Goal: Information Seeking & Learning: Check status

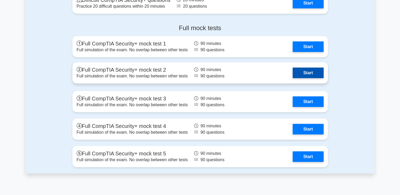
scroll to position [1455, 0]
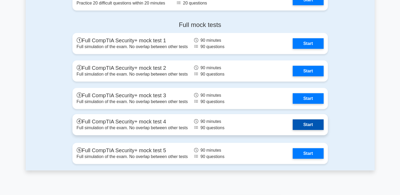
click at [305, 124] on link "Start" at bounding box center [308, 125] width 31 height 11
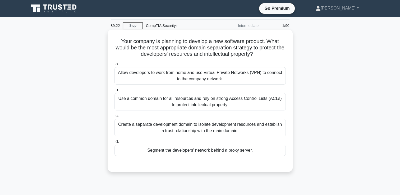
click at [173, 129] on div "Create a separate development domain to isolate development resources and estab…" at bounding box center [200, 127] width 171 height 17
click at [115, 118] on input "c. Create a separate development domain to isolate development resources and es…" at bounding box center [115, 115] width 0 height 3
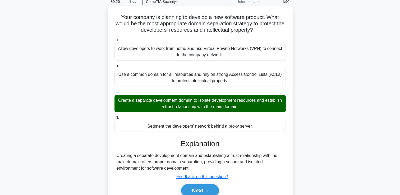
scroll to position [79, 0]
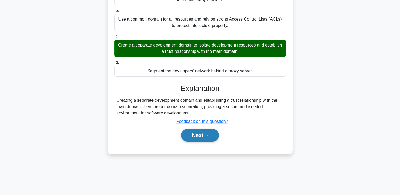
click at [192, 140] on button "Next" at bounding box center [200, 135] width 38 height 13
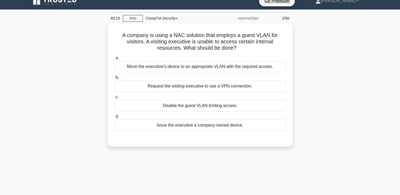
scroll to position [0, 0]
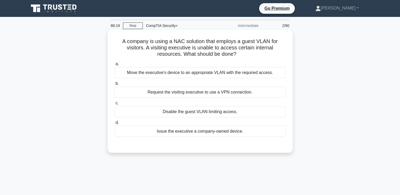
drag, startPoint x: 189, startPoint y: 107, endPoint x: 176, endPoint y: 151, distance: 45.3
drag, startPoint x: 176, startPoint y: 151, endPoint x: 173, endPoint y: 141, distance: 10.1
click at [173, 141] on div at bounding box center [200, 142] width 171 height 4
click at [173, 140] on div at bounding box center [200, 142] width 171 height 4
click at [178, 133] on div "Issue the executive a company-owned device." at bounding box center [200, 131] width 171 height 11
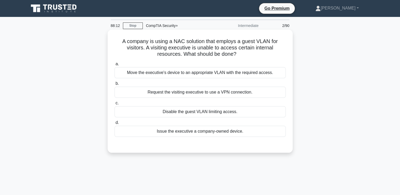
drag, startPoint x: 178, startPoint y: 133, endPoint x: 176, endPoint y: 137, distance: 4.8
click at [176, 137] on div "Issue the executive a company-owned device." at bounding box center [200, 131] width 171 height 11
click at [115, 125] on input "d. Issue the executive a company-owned device." at bounding box center [115, 122] width 0 height 3
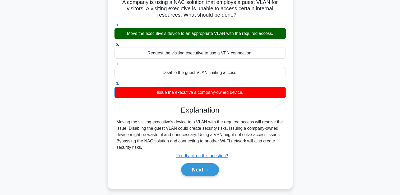
scroll to position [53, 0]
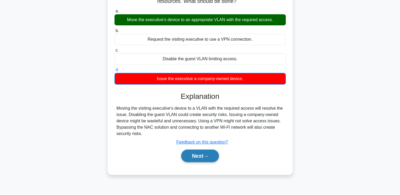
click at [188, 160] on button "Next" at bounding box center [200, 156] width 38 height 13
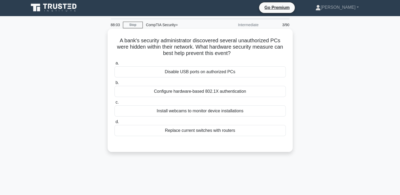
scroll to position [0, 0]
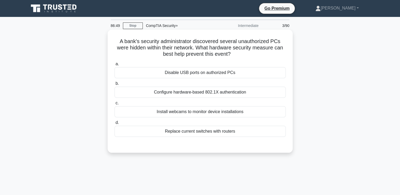
click at [198, 96] on div "Configure hardware-based 802.1X authentication" at bounding box center [200, 92] width 171 height 11
click at [115, 85] on input "b. Configure hardware-based 802.1X authentication" at bounding box center [115, 83] width 0 height 3
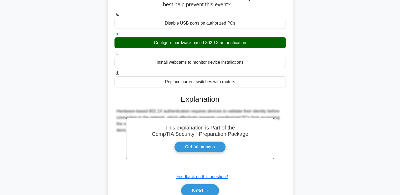
scroll to position [90, 0]
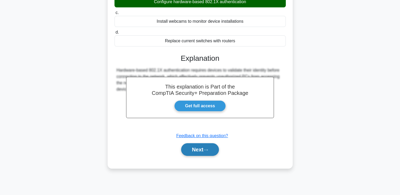
click at [189, 150] on button "Next" at bounding box center [200, 149] width 38 height 13
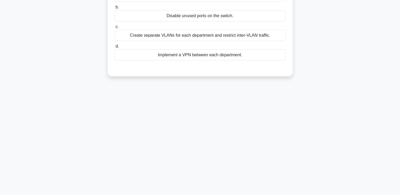
scroll to position [11, 0]
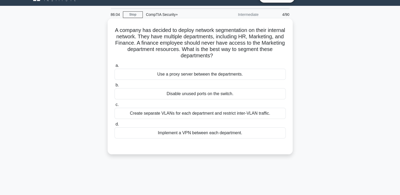
click at [180, 115] on div "Create separate VLANs for each department and restrict inter-VLAN traffic." at bounding box center [200, 113] width 171 height 11
click at [115, 107] on input "c. Create separate VLANs for each department and restrict inter-VLAN traffic." at bounding box center [115, 104] width 0 height 3
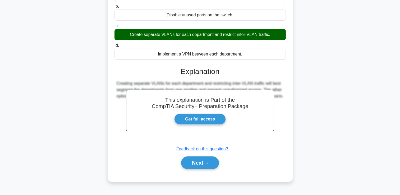
scroll to position [90, 0]
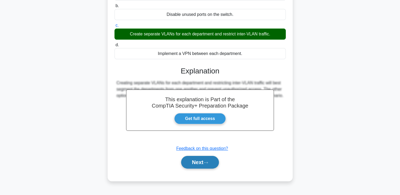
click at [185, 162] on button "Next" at bounding box center [200, 162] width 38 height 13
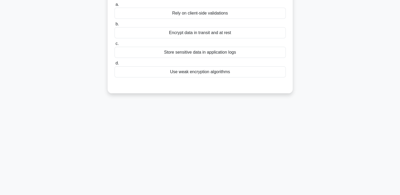
scroll to position [11, 0]
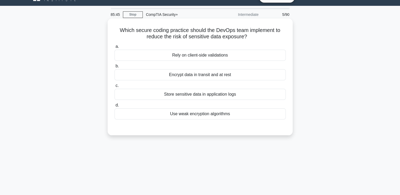
click at [183, 79] on div "Encrypt data in transit and at rest" at bounding box center [200, 74] width 171 height 11
click at [115, 68] on input "b. Encrypt data in transit and at rest" at bounding box center [115, 66] width 0 height 3
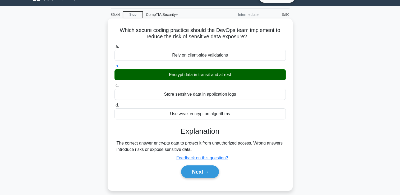
scroll to position [38, 0]
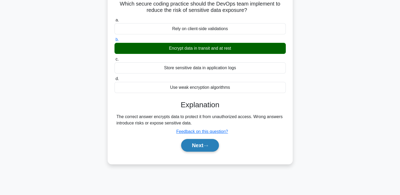
click at [198, 151] on button "Next" at bounding box center [200, 145] width 38 height 13
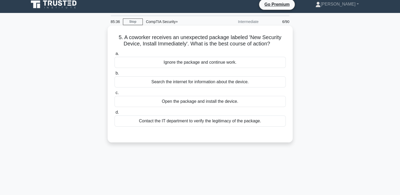
scroll to position [0, 0]
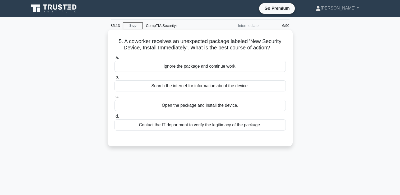
click at [162, 129] on div "Contact the IT department to verify the legitimacy of the package." at bounding box center [200, 125] width 171 height 11
click at [115, 118] on input "d. Contact the IT department to verify the legitimacy of the package." at bounding box center [115, 116] width 0 height 3
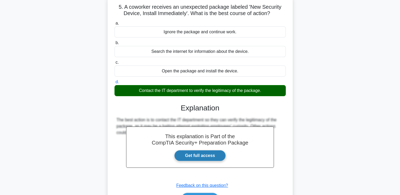
scroll to position [53, 0]
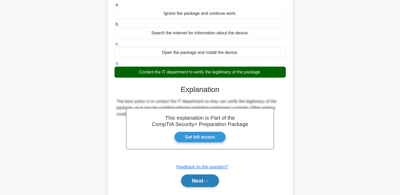
click at [194, 180] on button "Next" at bounding box center [200, 181] width 38 height 13
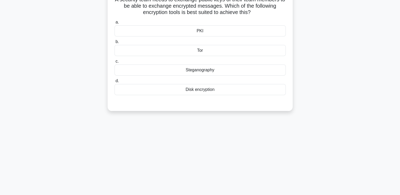
scroll to position [26, 0]
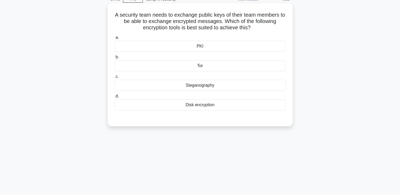
click at [219, 80] on label "c. Steganography" at bounding box center [200, 82] width 171 height 17
click at [115, 79] on input "c. Steganography" at bounding box center [115, 76] width 0 height 3
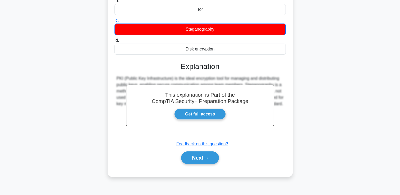
scroll to position [90, 0]
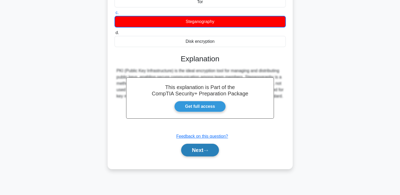
click at [201, 150] on button "Next" at bounding box center [200, 150] width 38 height 13
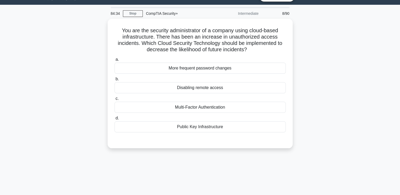
scroll to position [11, 0]
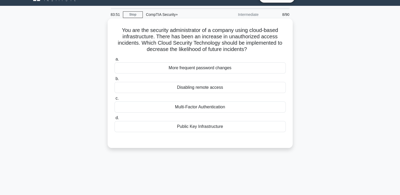
click at [190, 107] on div "Multi-Factor Authentication" at bounding box center [200, 107] width 171 height 11
click at [115, 100] on input "c. Multi-Factor Authentication" at bounding box center [115, 98] width 0 height 3
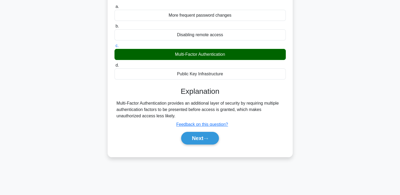
scroll to position [64, 0]
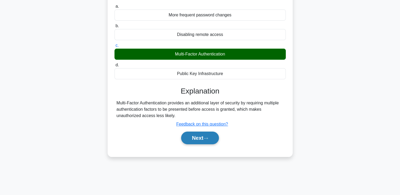
click at [193, 137] on button "Next" at bounding box center [200, 138] width 38 height 13
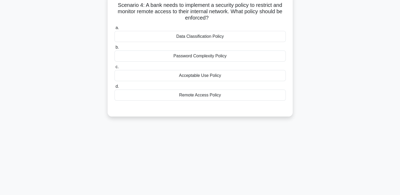
scroll to position [11, 0]
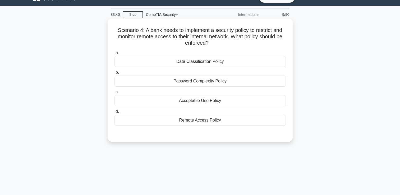
click at [188, 121] on div "Remote Access Policy" at bounding box center [200, 120] width 171 height 11
click at [115, 114] on input "d. Remote Access Policy" at bounding box center [115, 111] width 0 height 3
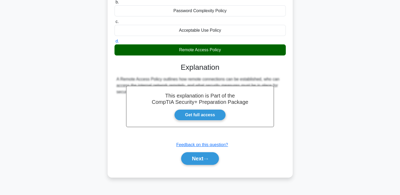
scroll to position [90, 0]
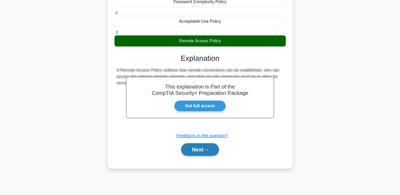
click at [197, 149] on button "Next" at bounding box center [200, 149] width 38 height 13
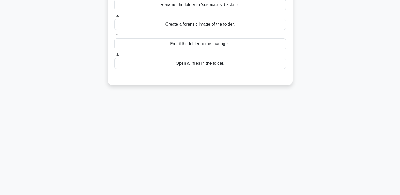
scroll to position [11, 0]
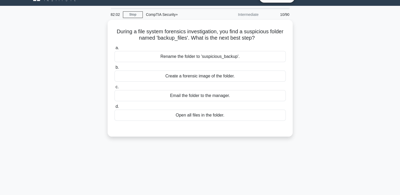
drag, startPoint x: 187, startPoint y: 136, endPoint x: 183, endPoint y: 149, distance: 13.3
click at [183, 150] on div "82:02 Stop CompTIA Security+ Intermediate 10/90 During a file system forensics …" at bounding box center [200, 140] width 349 height 265
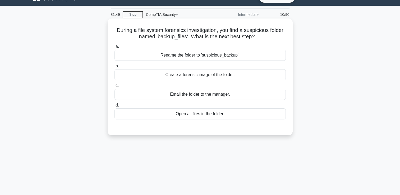
click at [204, 78] on div "Create a forensic image of the folder." at bounding box center [200, 74] width 171 height 11
drag, startPoint x: 204, startPoint y: 78, endPoint x: 207, endPoint y: 76, distance: 3.7
click at [207, 76] on div "Create a forensic image of the folder." at bounding box center [200, 74] width 171 height 11
click at [115, 68] on input "b. Create a forensic image of the folder." at bounding box center [115, 66] width 0 height 3
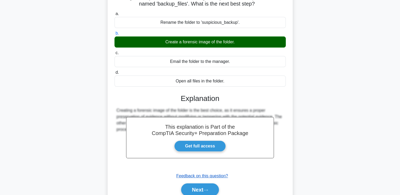
scroll to position [90, 0]
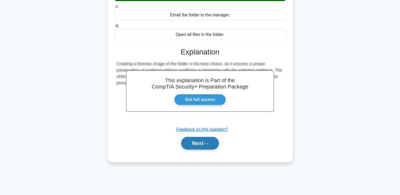
click at [195, 143] on button "Next" at bounding box center [200, 143] width 38 height 13
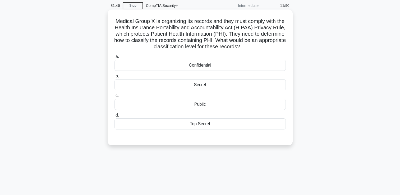
scroll to position [11, 0]
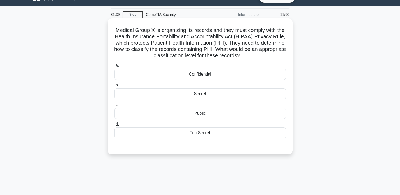
click at [221, 76] on div "Confidential" at bounding box center [200, 74] width 171 height 11
click at [115, 67] on input "a. Confidential" at bounding box center [115, 65] width 0 height 3
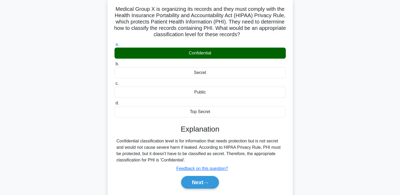
scroll to position [64, 0]
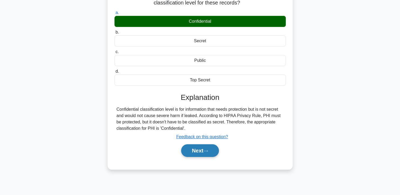
click at [196, 153] on button "Next" at bounding box center [200, 150] width 38 height 13
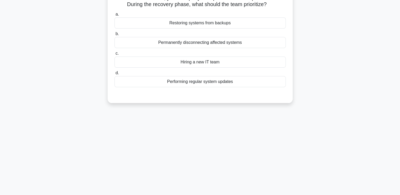
scroll to position [11, 0]
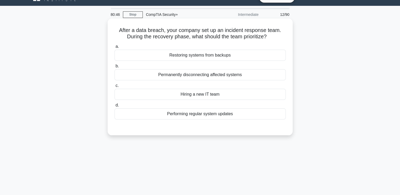
click at [179, 55] on div "Restoring systems from backups" at bounding box center [200, 55] width 171 height 11
click at [115, 48] on input "a. Restoring systems from backups" at bounding box center [115, 46] width 0 height 3
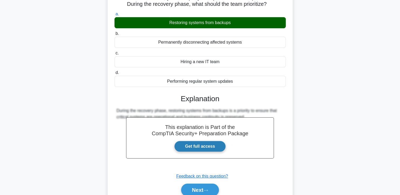
scroll to position [64, 0]
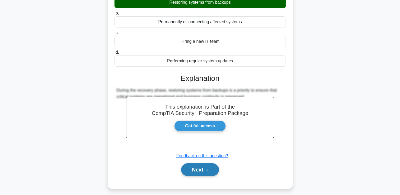
click at [194, 173] on button "Next" at bounding box center [200, 170] width 38 height 13
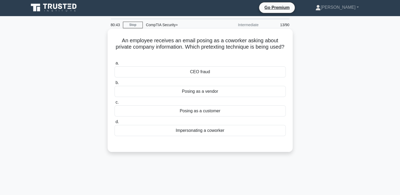
scroll to position [0, 0]
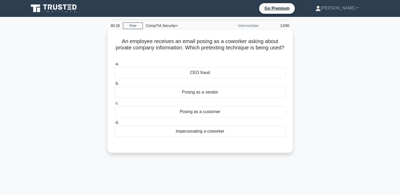
click at [190, 133] on div "Impersonating a coworker" at bounding box center [200, 131] width 171 height 11
click at [115, 125] on input "d. Impersonating a coworker" at bounding box center [115, 122] width 0 height 3
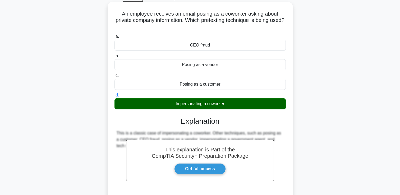
scroll to position [79, 0]
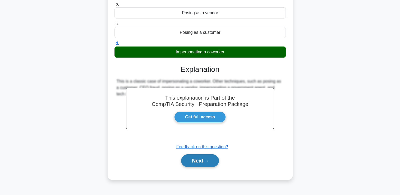
click at [195, 160] on button "Next" at bounding box center [200, 161] width 38 height 13
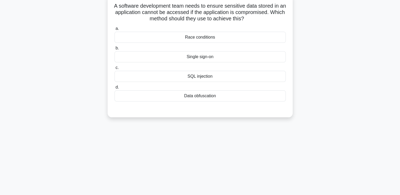
scroll to position [26, 0]
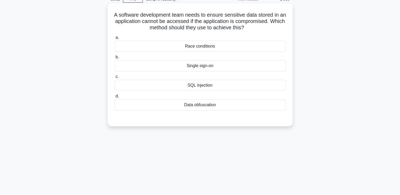
click at [177, 107] on div "Data obfuscation" at bounding box center [200, 104] width 171 height 11
click at [115, 98] on input "d. Data obfuscation" at bounding box center [115, 96] width 0 height 3
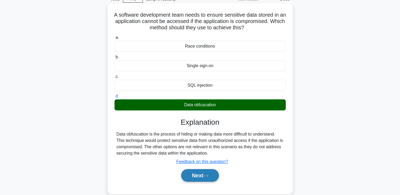
click at [187, 179] on button "Next" at bounding box center [200, 175] width 38 height 13
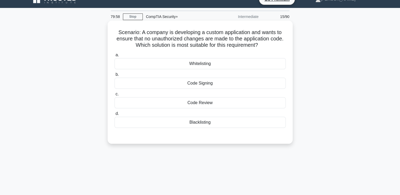
scroll to position [0, 0]
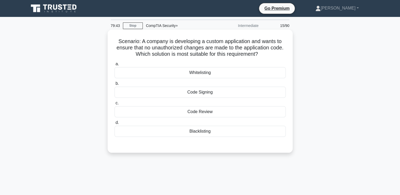
click at [178, 94] on div "Code Signing" at bounding box center [200, 92] width 171 height 11
click at [115, 85] on input "b. Code Signing" at bounding box center [115, 83] width 0 height 3
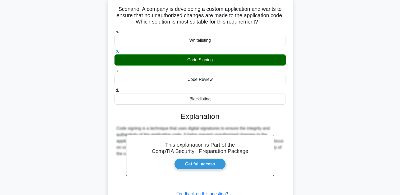
scroll to position [79, 0]
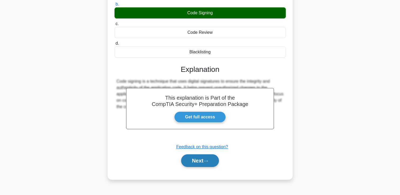
click at [196, 163] on button "Next" at bounding box center [200, 161] width 38 height 13
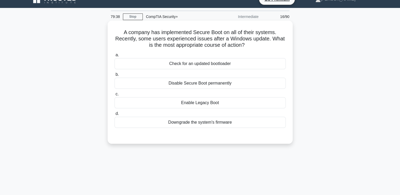
scroll to position [0, 0]
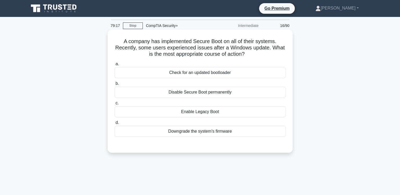
click at [191, 73] on div "Check for an updated bootloader" at bounding box center [200, 72] width 171 height 11
click at [115, 66] on input "a. Check for an updated bootloader" at bounding box center [115, 63] width 0 height 3
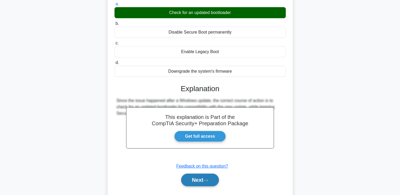
scroll to position [79, 0]
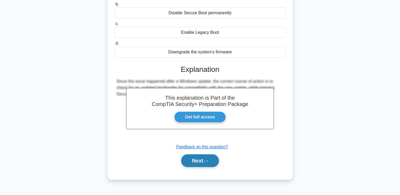
click at [188, 161] on button "Next" at bounding box center [200, 161] width 38 height 13
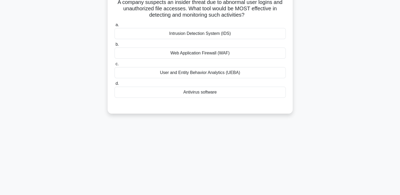
scroll to position [0, 0]
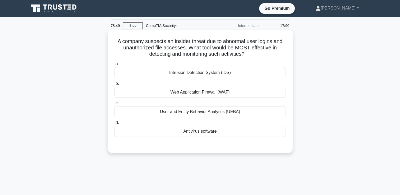
click at [170, 77] on div "Intrusion Detection System (IDS)" at bounding box center [200, 72] width 171 height 11
click at [115, 66] on input "a. Intrusion Detection System (IDS)" at bounding box center [115, 63] width 0 height 3
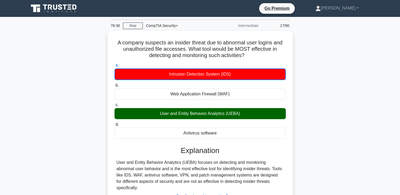
drag, startPoint x: 169, startPoint y: 77, endPoint x: 338, endPoint y: 92, distance: 169.0
drag, startPoint x: 338, startPoint y: 92, endPoint x: 309, endPoint y: 58, distance: 44.7
click at [310, 57] on div "A company suspects an insider threat due to abnormal user logins and unauthoriz…" at bounding box center [200, 133] width 349 height 205
drag, startPoint x: 255, startPoint y: 81, endPoint x: 329, endPoint y: 72, distance: 74.2
drag, startPoint x: 329, startPoint y: 72, endPoint x: 326, endPoint y: 47, distance: 24.5
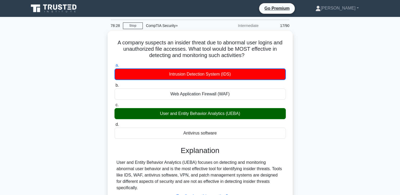
click at [326, 47] on div "A company suspects an insider threat due to abnormal user logins and unauthoriz…" at bounding box center [200, 133] width 349 height 205
click at [308, 101] on div "A company suspects an insider threat due to abnormal user logins and unauthoriz…" at bounding box center [200, 133] width 349 height 205
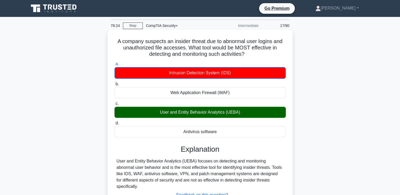
drag, startPoint x: 244, startPoint y: 120, endPoint x: 239, endPoint y: 125, distance: 7.9
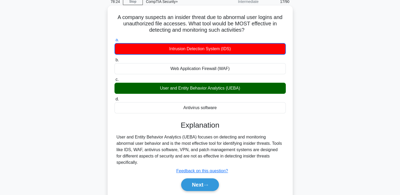
scroll to position [53, 0]
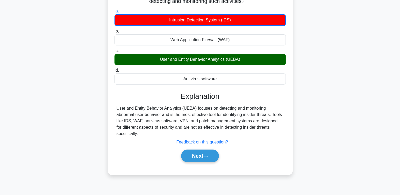
drag, startPoint x: 239, startPoint y: 125, endPoint x: 216, endPoint y: 157, distance: 38.9
click at [222, 160] on div "a. Intrusion Detection System (IDS) b. Web Application Firewall (WAF) c. d." at bounding box center [200, 88] width 173 height 162
click at [204, 150] on button "Next" at bounding box center [200, 156] width 38 height 13
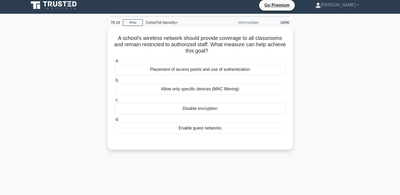
scroll to position [0, 0]
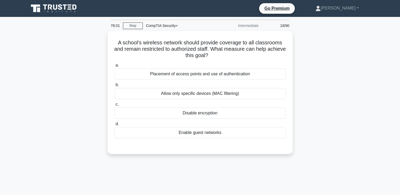
drag, startPoint x: 195, startPoint y: 89, endPoint x: 359, endPoint y: 80, distance: 164.5
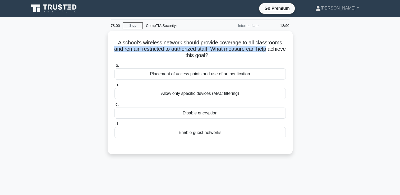
drag, startPoint x: 359, startPoint y: 80, endPoint x: 323, endPoint y: 46, distance: 49.6
click at [323, 46] on div "A school's wireless network should provide coverage to all classrooms and remai…" at bounding box center [200, 96] width 349 height 130
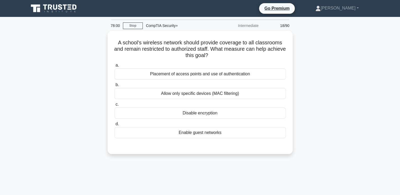
drag, startPoint x: 323, startPoint y: 46, endPoint x: 315, endPoint y: 79, distance: 33.9
click at [315, 79] on div "A school's wireless network should provide coverage to all classrooms and remai…" at bounding box center [200, 96] width 349 height 130
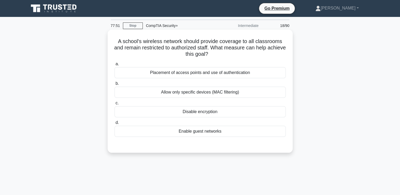
click at [265, 74] on div "Placement of access points and use of authentication" at bounding box center [200, 72] width 171 height 11
click at [115, 66] on input "a. Placement of access points and use of authentication" at bounding box center [115, 63] width 0 height 3
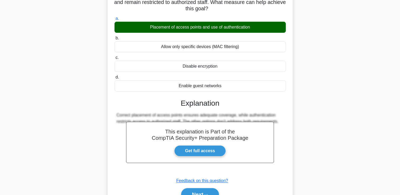
scroll to position [79, 0]
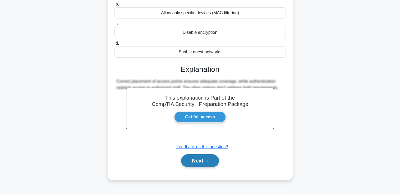
click at [195, 161] on button "Next" at bounding box center [200, 161] width 38 height 13
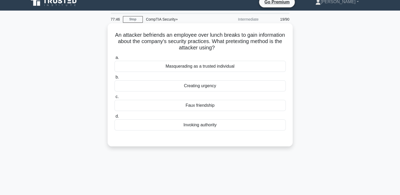
scroll to position [0, 0]
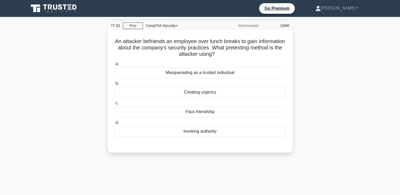
click at [204, 76] on div "Masquerading as a trusted individual" at bounding box center [200, 72] width 171 height 11
click at [115, 66] on input "a. Masquerading as a trusted individual" at bounding box center [115, 63] width 0 height 3
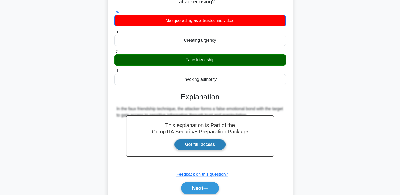
scroll to position [53, 0]
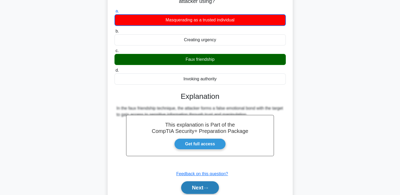
click at [196, 185] on button "Next" at bounding box center [200, 188] width 38 height 13
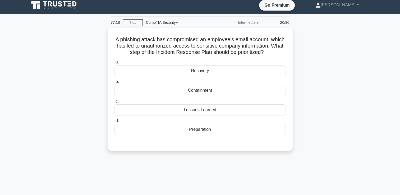
scroll to position [0, 0]
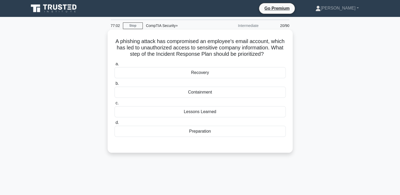
click at [206, 94] on div "Containment" at bounding box center [200, 92] width 171 height 11
click at [115, 85] on input "b. Containment" at bounding box center [115, 83] width 0 height 3
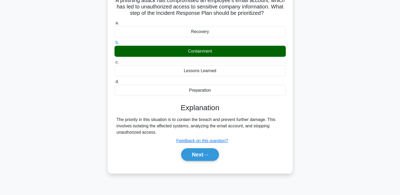
scroll to position [79, 0]
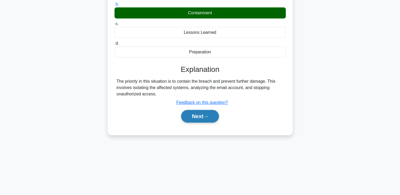
click at [204, 115] on button "Next" at bounding box center [200, 116] width 38 height 13
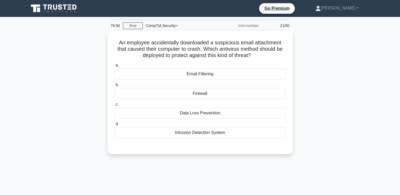
scroll to position [0, 0]
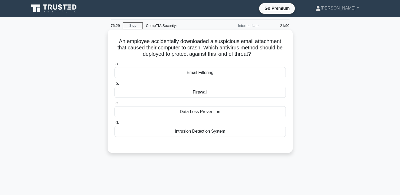
click at [222, 134] on div "Intrusion Detection System" at bounding box center [200, 131] width 171 height 11
click at [115, 125] on input "d. Intrusion Detection System" at bounding box center [115, 122] width 0 height 3
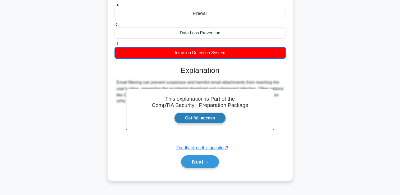
scroll to position [79, 0]
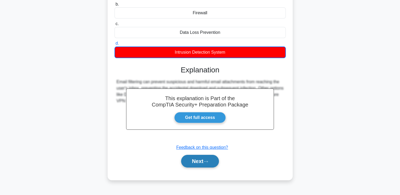
click at [202, 161] on button "Next" at bounding box center [200, 161] width 38 height 13
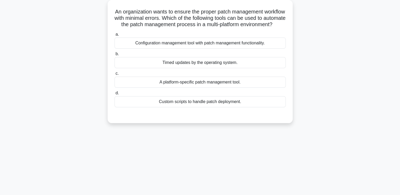
scroll to position [26, 0]
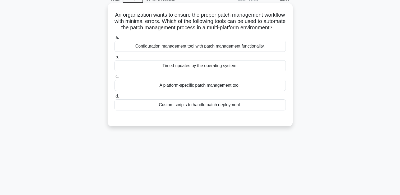
click at [179, 52] on div "Configuration management tool with patch management functionality." at bounding box center [200, 46] width 171 height 11
click at [115, 39] on input "a. Configuration management tool with patch management functionality." at bounding box center [115, 37] width 0 height 3
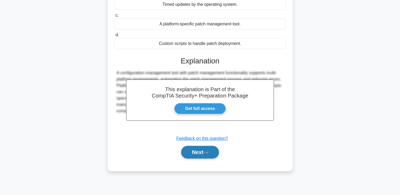
scroll to position [90, 0]
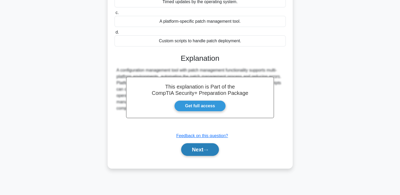
click at [208, 152] on icon at bounding box center [205, 150] width 5 height 3
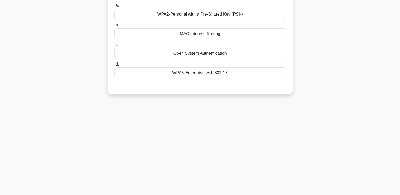
scroll to position [11, 0]
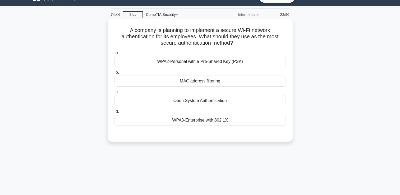
click at [210, 122] on div "WPA3-Enterprise with 802.1X" at bounding box center [200, 120] width 171 height 11
click at [115, 114] on input "d. WPA3-Enterprise with 802.1X" at bounding box center [115, 111] width 0 height 3
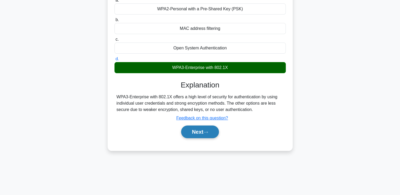
scroll to position [64, 0]
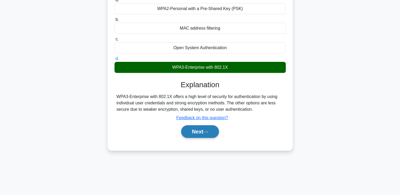
click at [191, 131] on button "Next" at bounding box center [200, 131] width 38 height 13
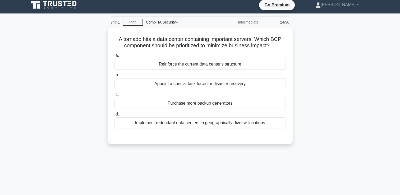
scroll to position [0, 0]
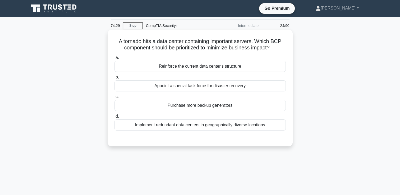
click at [184, 126] on div "Implement redundant data centers in geographically diverse locations" at bounding box center [200, 125] width 171 height 11
click at [115, 118] on input "d. Implement redundant data centers in geographically diverse locations" at bounding box center [115, 116] width 0 height 3
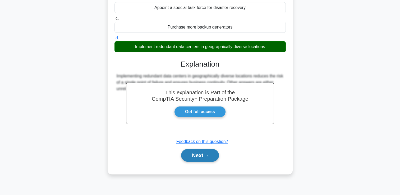
scroll to position [79, 0]
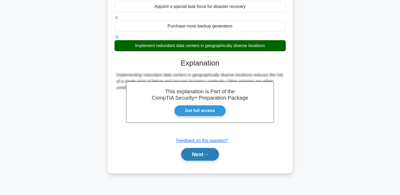
click at [188, 155] on button "Next" at bounding box center [200, 154] width 38 height 13
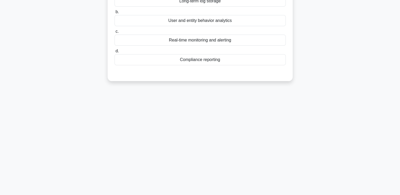
scroll to position [0, 0]
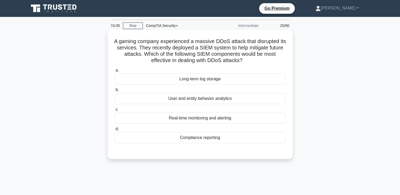
click at [181, 118] on div "Real-time monitoring and alerting" at bounding box center [200, 118] width 171 height 11
click at [115, 111] on input "c. Real-time monitoring and alerting" at bounding box center [115, 109] width 0 height 3
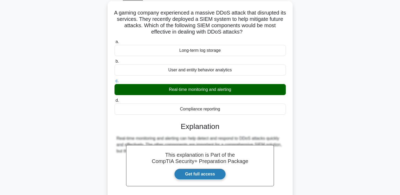
scroll to position [79, 0]
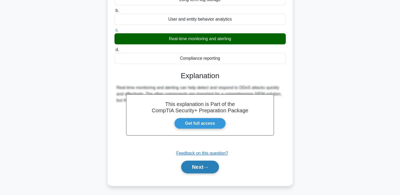
click at [194, 168] on button "Next" at bounding box center [200, 167] width 38 height 13
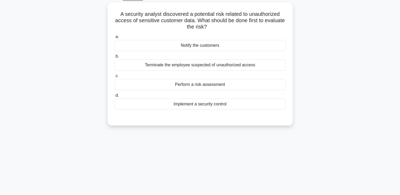
scroll to position [0, 0]
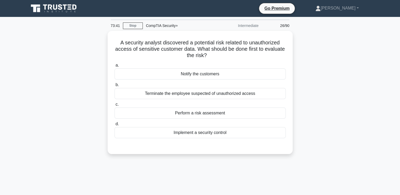
drag, startPoint x: 150, startPoint y: 165, endPoint x: 112, endPoint y: 154, distance: 40.0
drag, startPoint x: 112, startPoint y: 154, endPoint x: 68, endPoint y: 136, distance: 47.2
click at [70, 137] on div "A security analyst discovered a potential risk related to unauthorized access o…" at bounding box center [200, 96] width 349 height 130
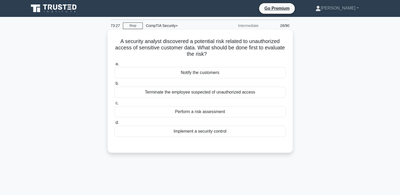
click at [184, 114] on div "Perform a risk assessment" at bounding box center [200, 111] width 171 height 11
click at [115, 105] on input "c. Perform a risk assessment" at bounding box center [115, 103] width 0 height 3
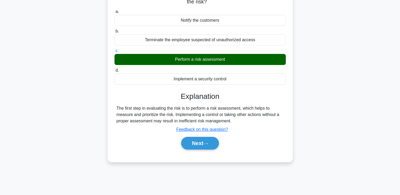
scroll to position [53, 0]
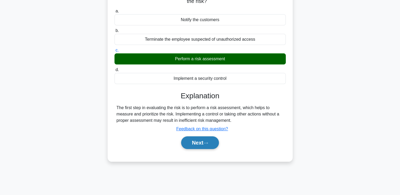
click at [203, 148] on button "Next" at bounding box center [200, 143] width 38 height 13
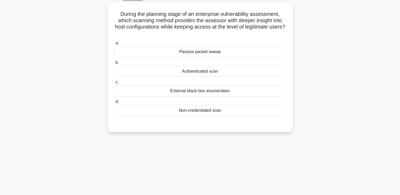
scroll to position [0, 0]
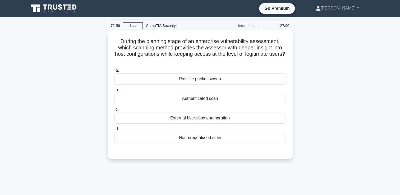
drag, startPoint x: 165, startPoint y: 148, endPoint x: 162, endPoint y: 153, distance: 5.4
drag, startPoint x: 162, startPoint y: 153, endPoint x: 138, endPoint y: 155, distance: 24.4
click at [138, 155] on div "During the planning stage of an enterprise vulnerability assessment, which scan…" at bounding box center [200, 94] width 181 height 125
click at [167, 99] on div "Authenticated scan" at bounding box center [200, 98] width 171 height 11
click at [115, 92] on input "b. Authenticated scan" at bounding box center [115, 89] width 0 height 3
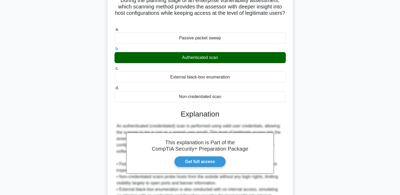
scroll to position [99, 0]
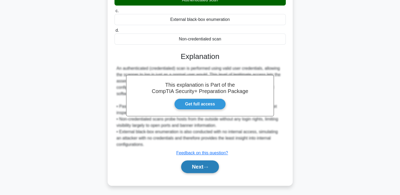
click at [197, 164] on button "Next" at bounding box center [200, 167] width 38 height 13
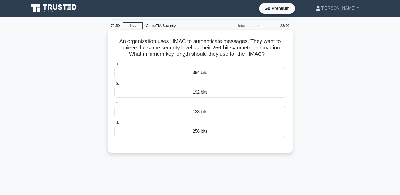
scroll to position [0, 0]
click at [203, 115] on div "128 bits" at bounding box center [200, 111] width 171 height 11
click at [115, 105] on input "c. 128 bits" at bounding box center [115, 103] width 0 height 3
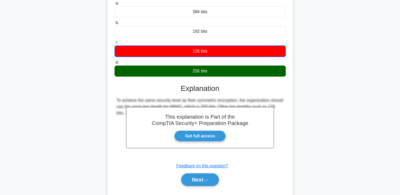
scroll to position [90, 0]
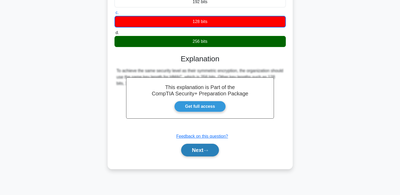
click at [201, 147] on button "Next" at bounding box center [200, 150] width 38 height 13
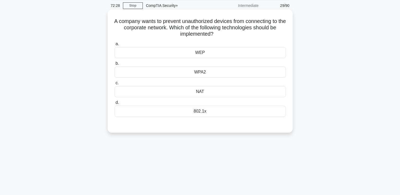
scroll to position [11, 0]
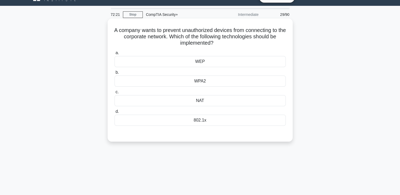
click at [203, 120] on div "802.1x" at bounding box center [200, 120] width 171 height 11
click at [115, 114] on input "d. 802.1x" at bounding box center [115, 111] width 0 height 3
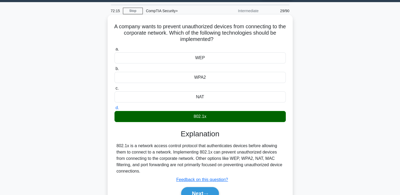
scroll to position [38, 0]
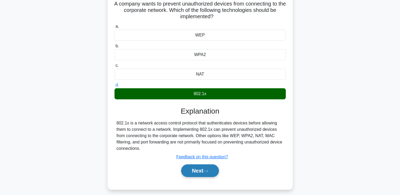
click at [203, 173] on button "Next" at bounding box center [200, 171] width 38 height 13
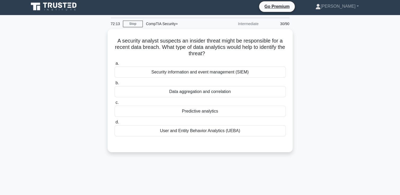
scroll to position [0, 0]
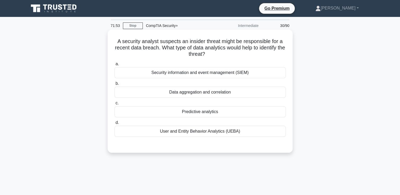
click at [191, 133] on div "User and Entity Behavior Analytics (UEBA)" at bounding box center [200, 131] width 171 height 11
click at [115, 125] on input "d. User and Entity Behavior Analytics (UEBA)" at bounding box center [115, 122] width 0 height 3
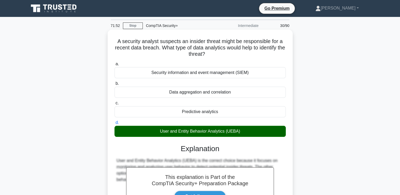
scroll to position [53, 0]
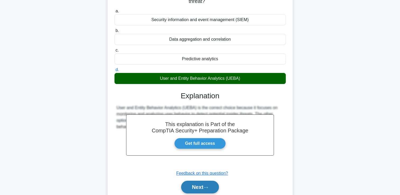
click at [196, 190] on button "Next" at bounding box center [200, 187] width 38 height 13
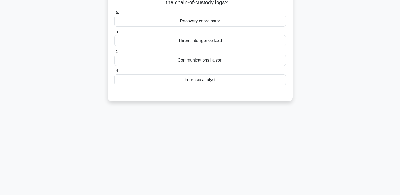
scroll to position [26, 0]
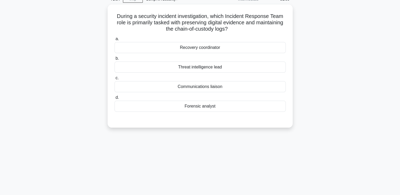
drag, startPoint x: 157, startPoint y: 116, endPoint x: 158, endPoint y: 130, distance: 14.6
drag, startPoint x: 158, startPoint y: 130, endPoint x: 135, endPoint y: 136, distance: 23.3
click at [135, 136] on div "71:33 Stop CompTIA Security+ Intermediate 31/90 During a security incident inve…" at bounding box center [200, 125] width 349 height 265
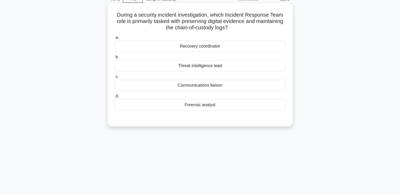
click at [171, 109] on div "Forensic analyst" at bounding box center [200, 104] width 171 height 11
click at [115, 98] on input "d. Forensic analyst" at bounding box center [115, 96] width 0 height 3
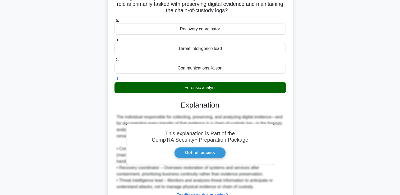
scroll to position [79, 0]
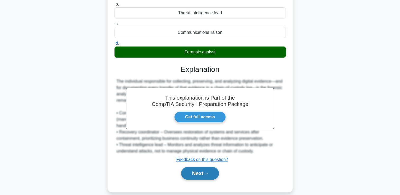
click at [197, 174] on button "Next" at bounding box center [200, 173] width 38 height 13
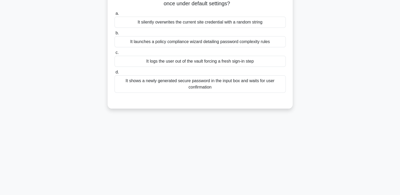
scroll to position [26, 0]
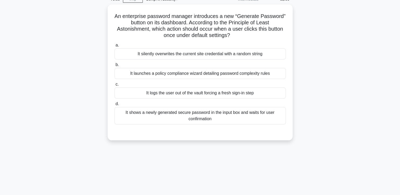
drag, startPoint x: 129, startPoint y: 127, endPoint x: 34, endPoint y: 127, distance: 95.3
drag, startPoint x: 34, startPoint y: 127, endPoint x: 20, endPoint y: 123, distance: 14.6
click at [20, 123] on main "70:07 Stop CompTIA Security+ Intermediate 32/90 An enterprise password manager …" at bounding box center [200, 124] width 400 height 269
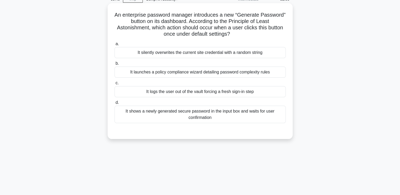
click at [189, 74] on div "It launches a policy compliance wizard detailing password complexity rules" at bounding box center [200, 72] width 171 height 11
click at [115, 65] on input "b. It launches a policy compliance wizard detailing password complexity rules" at bounding box center [115, 63] width 0 height 3
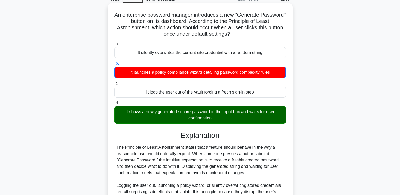
drag, startPoint x: 170, startPoint y: 115, endPoint x: 156, endPoint y: 119, distance: 14.9
click at [156, 119] on div "It shows a newly generated secure password in the input box and waits for user …" at bounding box center [200, 114] width 171 height 17
click at [115, 105] on input "d. It shows a newly generated secure password in the input box and waits for us…" at bounding box center [115, 103] width 0 height 3
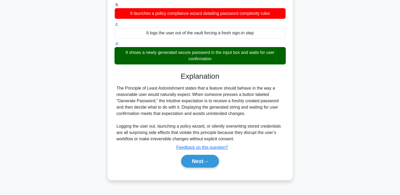
scroll to position [90, 0]
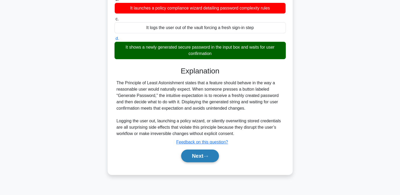
drag, startPoint x: 162, startPoint y: 149, endPoint x: 190, endPoint y: 156, distance: 28.8
click at [190, 156] on button "Next" at bounding box center [200, 156] width 38 height 13
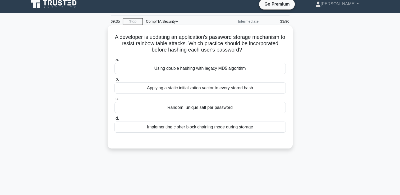
scroll to position [0, 0]
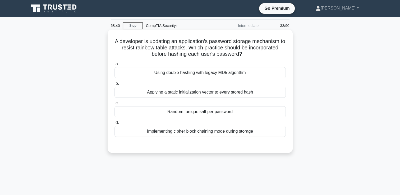
click at [183, 132] on div "Implementing cipher block chaining mode during storage" at bounding box center [200, 131] width 171 height 11
click at [115, 125] on input "d. Implementing cipher block chaining mode during storage" at bounding box center [115, 122] width 0 height 3
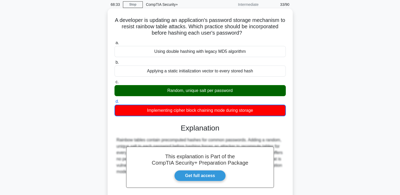
scroll to position [53, 0]
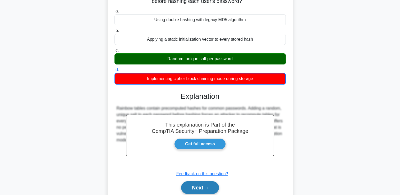
click at [200, 187] on button "Next" at bounding box center [200, 188] width 38 height 13
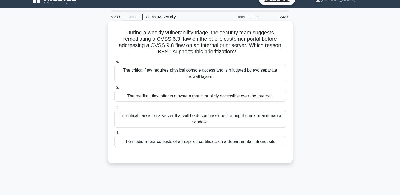
scroll to position [0, 0]
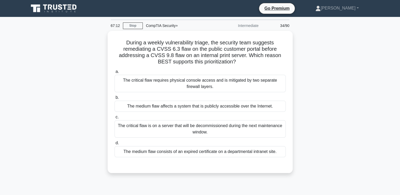
drag, startPoint x: 185, startPoint y: 148, endPoint x: 54, endPoint y: 140, distance: 131.5
drag, startPoint x: 54, startPoint y: 140, endPoint x: 34, endPoint y: 147, distance: 21.2
click at [34, 147] on div "During a weekly vulnerability triage, the security team suggests remediating a …" at bounding box center [200, 105] width 349 height 149
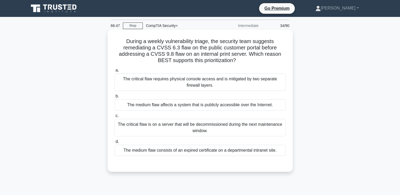
drag, startPoint x: 137, startPoint y: 93, endPoint x: 128, endPoint y: 120, distance: 29.1
drag, startPoint x: 128, startPoint y: 120, endPoint x: 125, endPoint y: 130, distance: 9.8
click at [125, 130] on div "The critical flaw is on a server that will be decommissioned during the next ma…" at bounding box center [200, 127] width 171 height 17
click at [115, 118] on input "c. The critical flaw is on a server that will be decommissioned during the next…" at bounding box center [115, 115] width 0 height 3
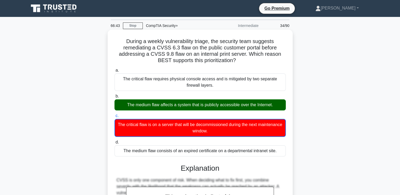
click at [173, 109] on div "The medium flaw affects a system that is publicly accessible over the Internet." at bounding box center [200, 104] width 171 height 11
click at [115, 98] on input "b. The medium flaw affects a system that is publicly accessible over the Intern…" at bounding box center [115, 96] width 0 height 3
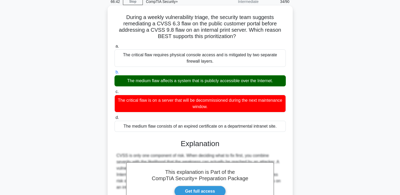
scroll to position [53, 0]
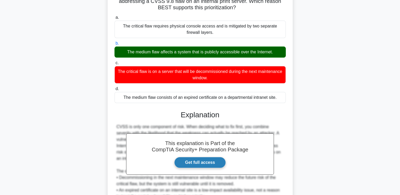
click at [199, 166] on link "Get full access" at bounding box center [200, 162] width 52 height 11
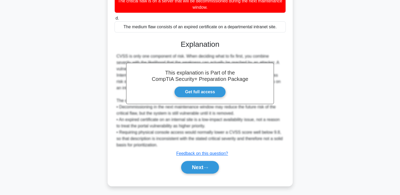
scroll to position [124, 0]
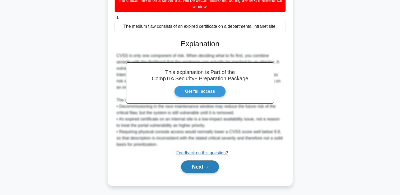
click at [195, 163] on button "Next" at bounding box center [200, 167] width 38 height 13
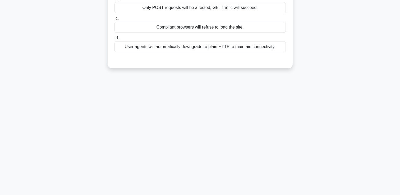
scroll to position [0, 0]
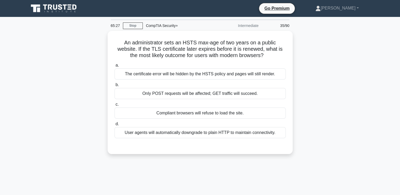
drag, startPoint x: 166, startPoint y: 51, endPoint x: 136, endPoint y: 171, distance: 123.6
drag, startPoint x: 136, startPoint y: 171, endPoint x: 118, endPoint y: 166, distance: 18.5
click at [118, 166] on div "65:26 Stop CompTIA Security+ Intermediate 35/90 An administrator sets an HSTS m…" at bounding box center [200, 151] width 349 height 265
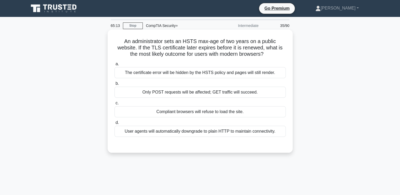
click at [200, 135] on div "User agents will automatically downgrade to plain HTTP to maintain connectivity." at bounding box center [200, 131] width 171 height 11
click at [115, 125] on input "d. User agents will automatically downgrade to plain HTTP to maintain connectiv…" at bounding box center [115, 122] width 0 height 3
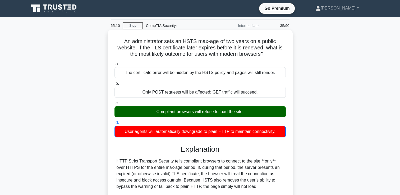
click at [209, 118] on div "a. The certificate error will be hidden by the HSTS policy and pages will still…" at bounding box center [200, 99] width 178 height 79
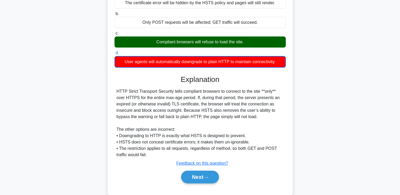
scroll to position [79, 0]
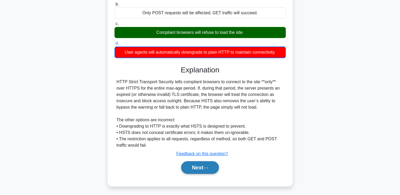
click at [204, 165] on button "Next" at bounding box center [200, 167] width 38 height 13
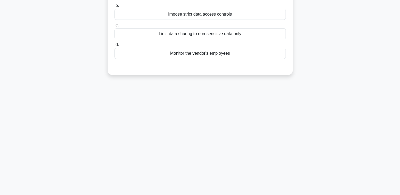
scroll to position [0, 0]
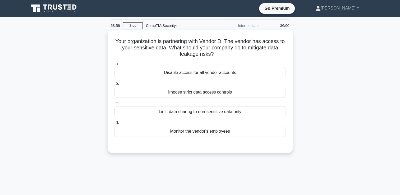
click at [198, 97] on div "Impose strict data access controls" at bounding box center [200, 92] width 171 height 11
click at [115, 85] on input "b. Impose strict data access controls" at bounding box center [115, 83] width 0 height 3
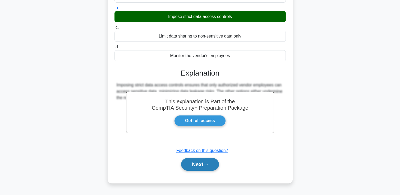
scroll to position [79, 0]
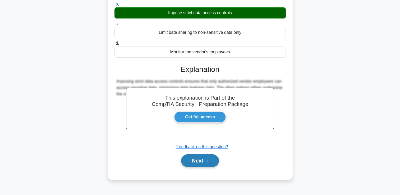
click at [203, 161] on button "Next" at bounding box center [200, 161] width 38 height 13
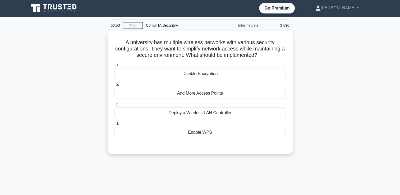
scroll to position [0, 0]
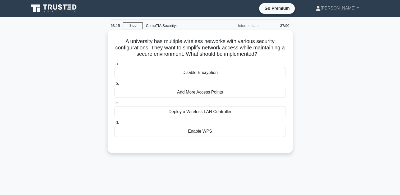
click at [169, 111] on div "Deploy a Wireless LAN Controller" at bounding box center [200, 111] width 171 height 11
click at [115, 105] on input "c. Deploy a Wireless LAN Controller" at bounding box center [115, 103] width 0 height 3
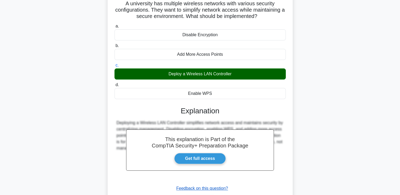
scroll to position [90, 0]
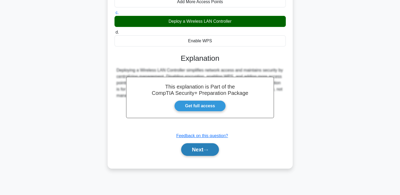
click at [188, 152] on button "Next" at bounding box center [200, 149] width 38 height 13
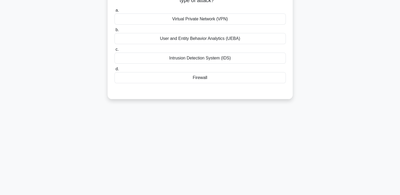
scroll to position [11, 0]
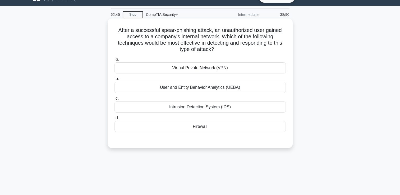
click at [201, 108] on div "Intrusion Detection System (IDS)" at bounding box center [200, 107] width 171 height 11
click at [115, 100] on input "c. Intrusion Detection System (IDS)" at bounding box center [115, 98] width 0 height 3
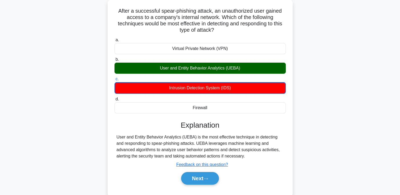
scroll to position [64, 0]
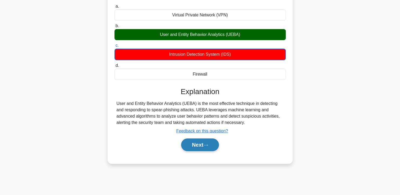
click at [194, 145] on button "Next" at bounding box center [200, 145] width 38 height 13
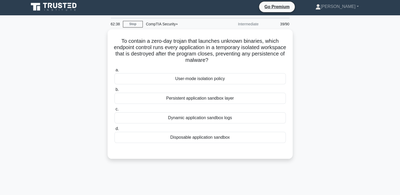
scroll to position [0, 0]
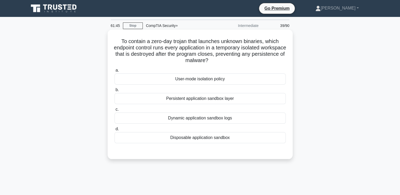
click at [181, 140] on div "Disposable application sandbox" at bounding box center [200, 137] width 171 height 11
click at [115, 131] on input "d. Disposable application sandbox" at bounding box center [115, 129] width 0 height 3
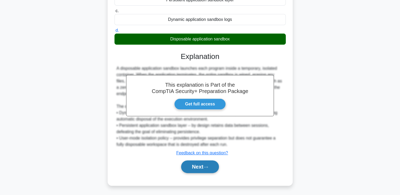
click at [197, 166] on button "Next" at bounding box center [200, 167] width 38 height 13
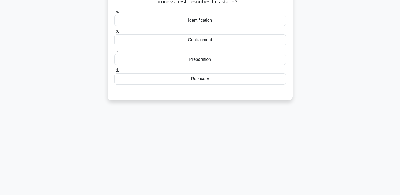
scroll to position [38, 0]
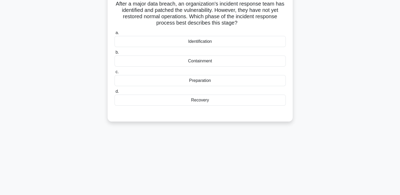
click at [202, 103] on div "Recovery" at bounding box center [200, 100] width 171 height 11
click at [115, 93] on input "d. Recovery" at bounding box center [115, 91] width 0 height 3
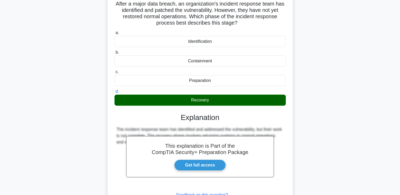
scroll to position [90, 0]
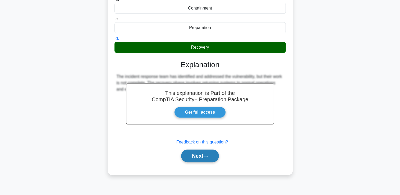
click at [200, 158] on button "Next" at bounding box center [200, 156] width 38 height 13
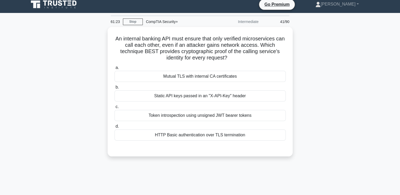
scroll to position [0, 0]
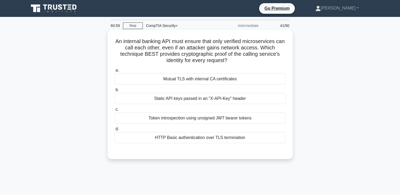
click at [199, 79] on div "Mutual TLS with internal CA certificates" at bounding box center [200, 79] width 171 height 11
drag, startPoint x: 199, startPoint y: 79, endPoint x: 196, endPoint y: 82, distance: 4.5
click at [196, 82] on div "Mutual TLS with internal CA certificates" at bounding box center [200, 79] width 171 height 11
click at [115, 72] on input "a. Mutual TLS with internal CA certificates" at bounding box center [115, 70] width 0 height 3
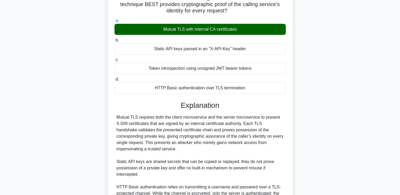
scroll to position [132, 0]
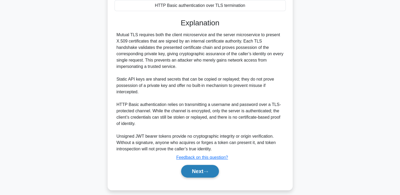
click at [191, 170] on button "Next" at bounding box center [200, 171] width 38 height 13
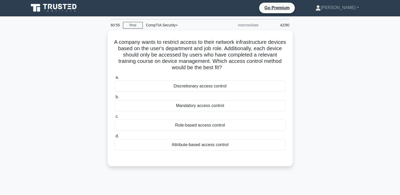
scroll to position [0, 0]
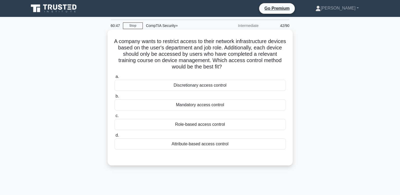
click at [184, 124] on div "Role-based access control" at bounding box center [200, 124] width 171 height 11
click at [115, 118] on input "c. Role-based access control" at bounding box center [115, 115] width 0 height 3
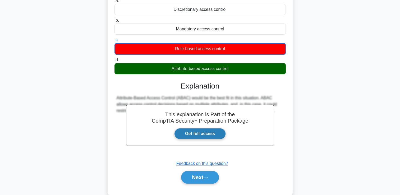
scroll to position [79, 0]
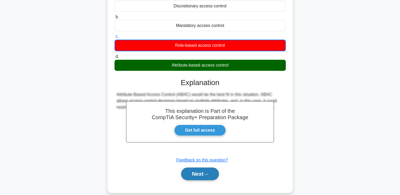
click at [200, 173] on button "Next" at bounding box center [200, 174] width 38 height 13
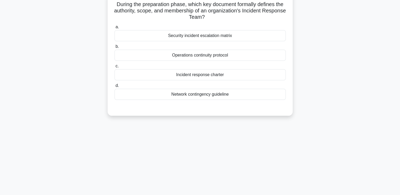
scroll to position [0, 0]
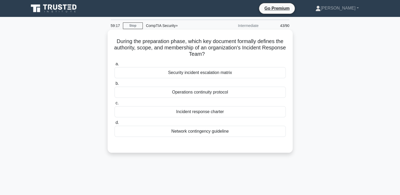
click at [166, 96] on div "Operations continuity protocol" at bounding box center [200, 92] width 171 height 11
click at [115, 85] on input "b. Operations continuity protocol" at bounding box center [115, 83] width 0 height 3
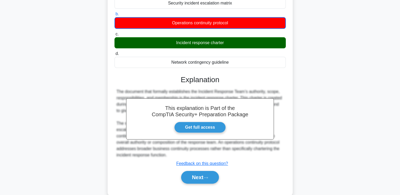
scroll to position [79, 0]
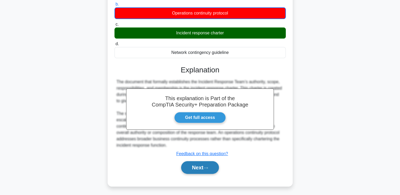
click at [194, 169] on button "Next" at bounding box center [200, 167] width 38 height 13
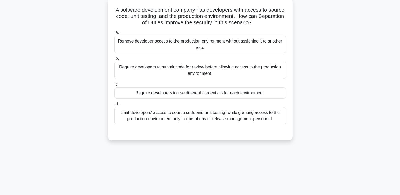
scroll to position [0, 0]
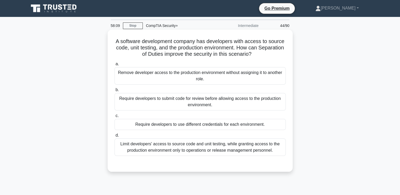
click at [176, 146] on div "Limit developers' access to source code and unit testing, while granting access…" at bounding box center [200, 147] width 171 height 17
click at [115, 137] on input "d. Limit developers' access to source code and unit testing, while granting acc…" at bounding box center [115, 135] width 0 height 3
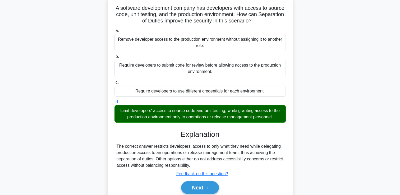
scroll to position [79, 0]
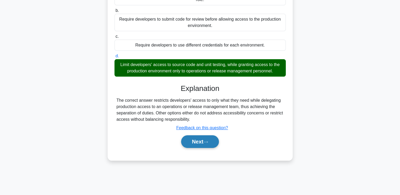
click at [186, 140] on button "Next" at bounding box center [200, 141] width 38 height 13
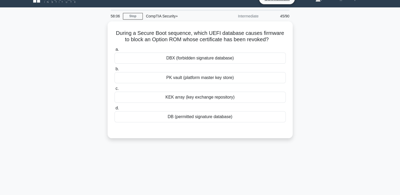
scroll to position [0, 0]
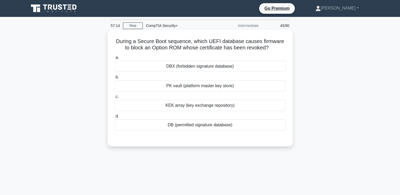
click at [218, 125] on div "DB (permitted signature database)" at bounding box center [200, 125] width 171 height 11
click at [115, 118] on input "d. DB (permitted signature database)" at bounding box center [115, 116] width 0 height 3
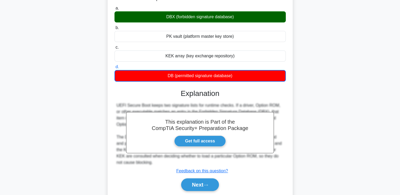
scroll to position [53, 0]
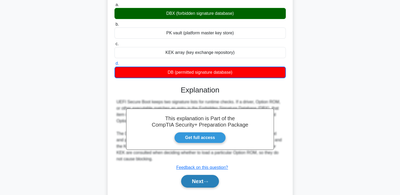
click at [201, 182] on button "Next" at bounding box center [200, 181] width 38 height 13
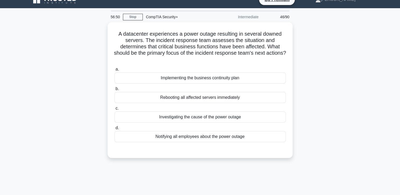
scroll to position [0, 0]
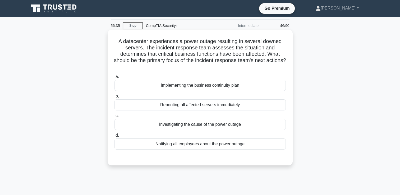
click at [211, 85] on div "Implementing the business continuity plan" at bounding box center [200, 85] width 171 height 11
click at [115, 79] on input "a. Implementing the business continuity plan" at bounding box center [115, 76] width 0 height 3
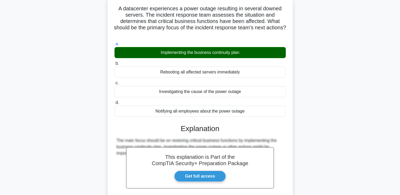
scroll to position [79, 0]
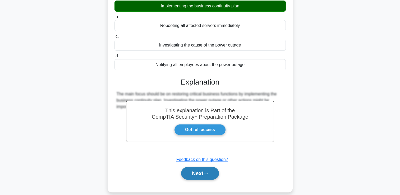
click at [203, 171] on button "Next" at bounding box center [200, 173] width 38 height 13
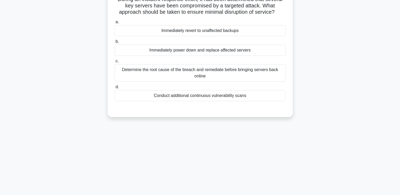
scroll to position [0, 0]
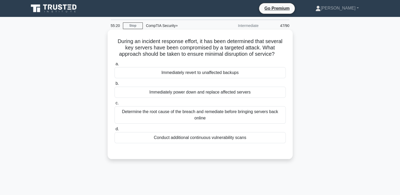
click at [208, 72] on div "Immediately revert to unaffected backups" at bounding box center [200, 72] width 171 height 11
click at [115, 66] on input "a. Immediately revert to unaffected backups" at bounding box center [115, 63] width 0 height 3
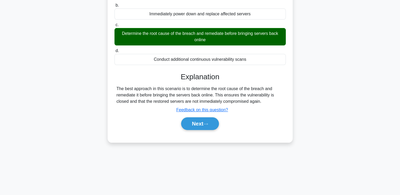
scroll to position [79, 0]
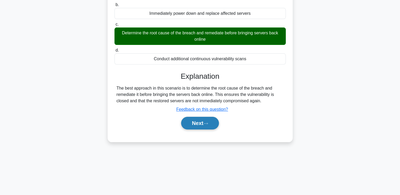
click at [208, 123] on icon at bounding box center [205, 123] width 5 height 3
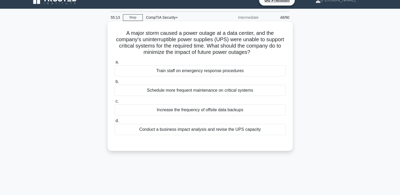
scroll to position [0, 0]
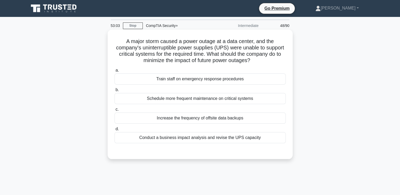
click at [182, 139] on div "Conduct a business impact analysis and revise the UPS capacity" at bounding box center [200, 137] width 171 height 11
drag, startPoint x: 182, startPoint y: 139, endPoint x: 166, endPoint y: 140, distance: 15.9
click at [168, 141] on div "Conduct a business impact analysis and revise the UPS capacity" at bounding box center [200, 137] width 171 height 11
click at [115, 131] on input "d. Conduct a business impact analysis and revise the UPS capacity" at bounding box center [115, 129] width 0 height 3
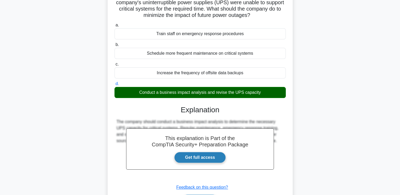
scroll to position [90, 0]
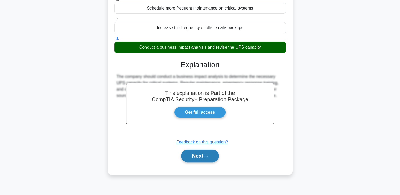
click at [194, 156] on button "Next" at bounding box center [200, 156] width 38 height 13
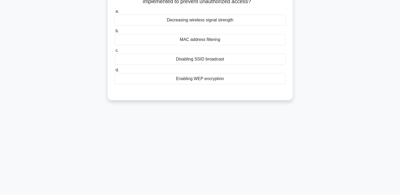
scroll to position [11, 0]
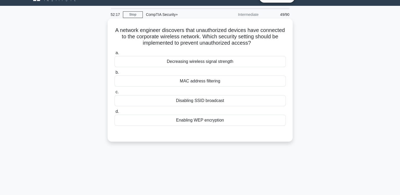
click at [185, 124] on div "Enabling WEP encryption" at bounding box center [200, 120] width 171 height 11
click at [115, 114] on input "d. Enabling WEP encryption" at bounding box center [115, 111] width 0 height 3
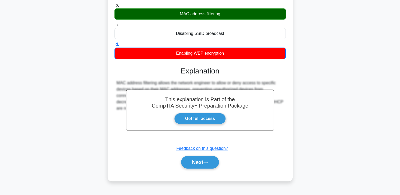
scroll to position [90, 0]
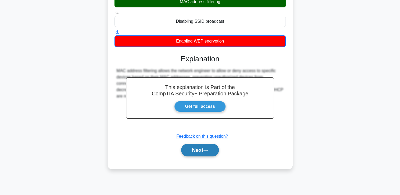
click at [194, 150] on button "Next" at bounding box center [200, 150] width 38 height 13
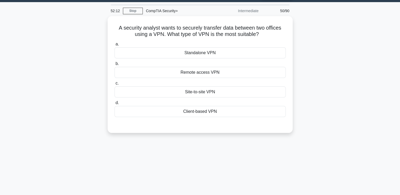
scroll to position [11, 0]
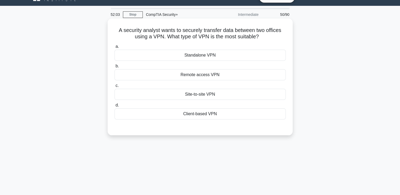
click at [192, 96] on div "Site-to-site VPN" at bounding box center [200, 94] width 171 height 11
click at [115, 88] on input "c. Site-to-site VPN" at bounding box center [115, 85] width 0 height 3
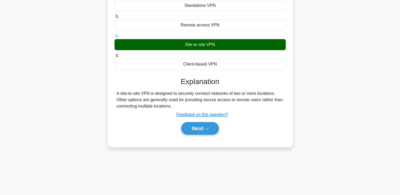
scroll to position [64, 0]
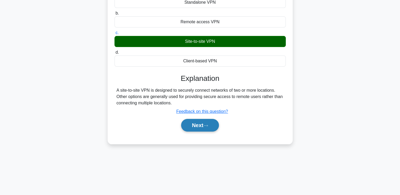
click at [204, 126] on button "Next" at bounding box center [200, 125] width 38 height 13
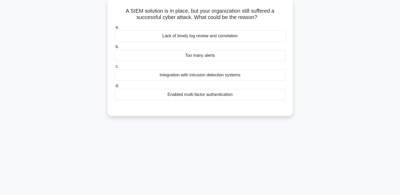
scroll to position [0, 0]
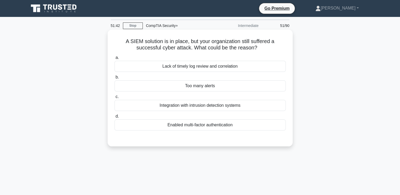
click at [213, 64] on div "Lack of timely log review and correlation" at bounding box center [200, 66] width 171 height 11
click at [115, 60] on input "a. Lack of timely log review and correlation" at bounding box center [115, 57] width 0 height 3
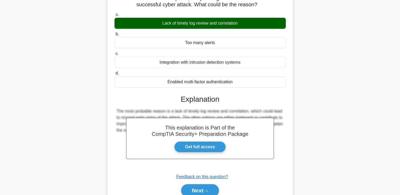
scroll to position [90, 0]
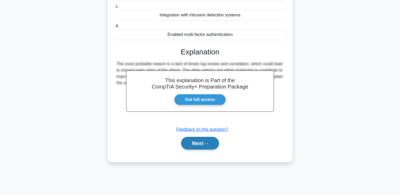
click at [203, 142] on button "Next" at bounding box center [200, 143] width 38 height 13
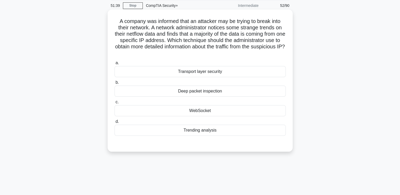
scroll to position [11, 0]
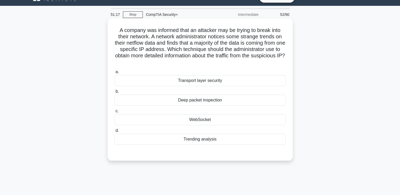
click at [201, 144] on div "Trending analysis" at bounding box center [200, 139] width 171 height 11
click at [115, 133] on input "d. Trending analysis" at bounding box center [115, 130] width 0 height 3
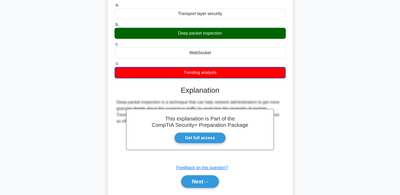
scroll to position [90, 0]
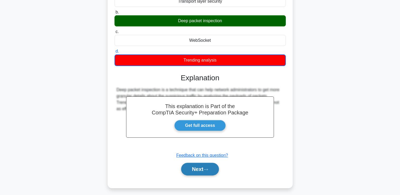
click at [202, 172] on button "Next" at bounding box center [200, 169] width 38 height 13
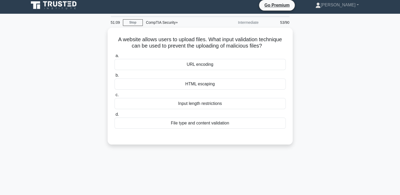
scroll to position [0, 0]
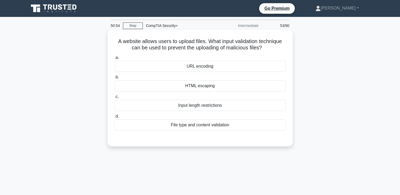
click at [196, 124] on div "File type and content validation" at bounding box center [200, 125] width 171 height 11
click at [115, 118] on input "d. File type and content validation" at bounding box center [115, 116] width 0 height 3
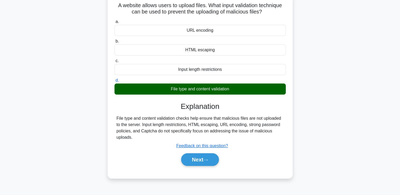
scroll to position [90, 0]
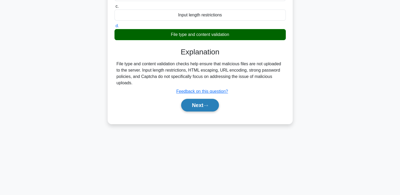
click at [200, 109] on button "Next" at bounding box center [200, 105] width 38 height 13
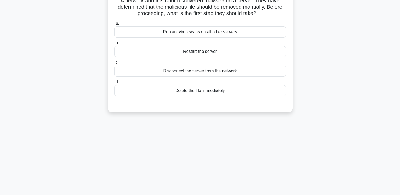
scroll to position [0, 0]
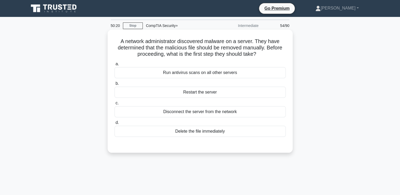
click at [173, 112] on div "Disconnect the server from the network" at bounding box center [200, 111] width 171 height 11
click at [115, 105] on input "c. Disconnect the server from the network" at bounding box center [115, 103] width 0 height 3
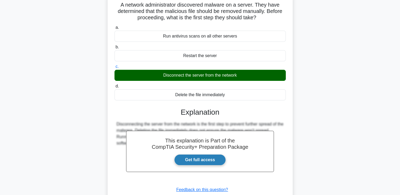
scroll to position [79, 0]
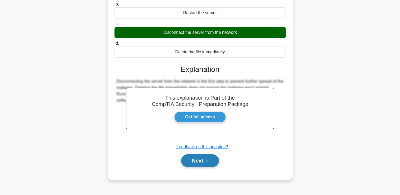
click at [194, 162] on button "Next" at bounding box center [200, 161] width 38 height 13
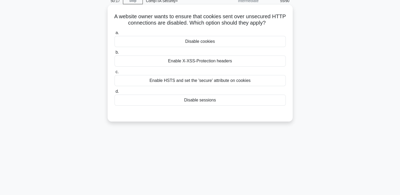
scroll to position [0, 0]
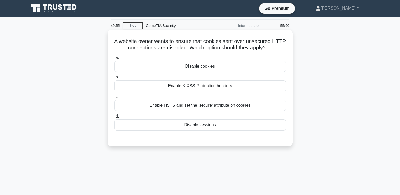
click at [189, 69] on div "Disable cookies" at bounding box center [200, 66] width 171 height 11
click at [115, 60] on input "a. Disable cookies" at bounding box center [115, 57] width 0 height 3
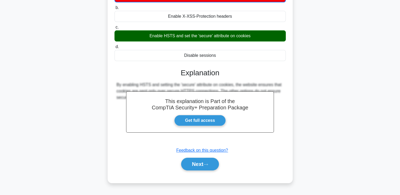
scroll to position [79, 0]
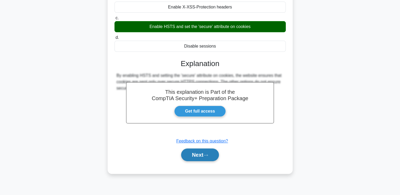
click at [204, 158] on button "Next" at bounding box center [200, 155] width 38 height 13
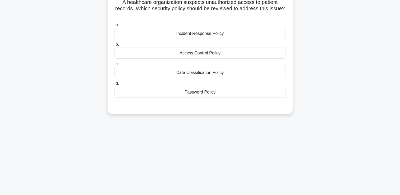
scroll to position [0, 0]
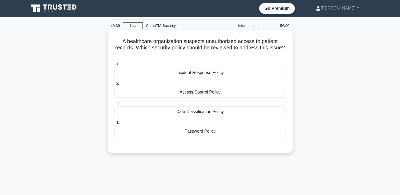
click at [186, 95] on div "Access Control Policy" at bounding box center [200, 92] width 171 height 11
click at [115, 85] on input "b. Access Control Policy" at bounding box center [115, 83] width 0 height 3
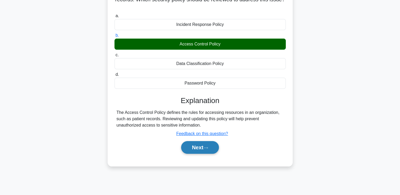
scroll to position [90, 0]
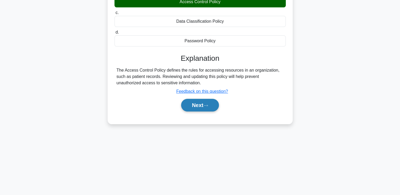
click at [195, 104] on button "Next" at bounding box center [200, 105] width 38 height 13
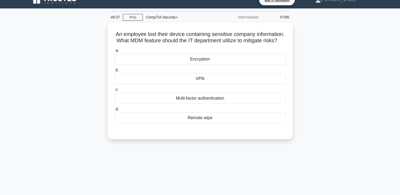
scroll to position [0, 0]
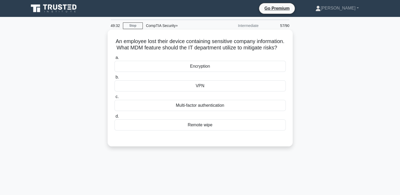
click at [201, 131] on div "Remote wipe" at bounding box center [200, 125] width 171 height 11
click at [115, 118] on input "d. Remote wipe" at bounding box center [115, 116] width 0 height 3
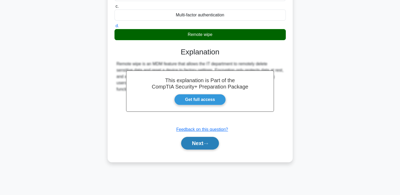
click at [198, 147] on button "Next" at bounding box center [200, 143] width 38 height 13
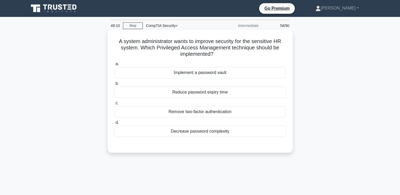
click at [219, 75] on div "Implement a password vault" at bounding box center [200, 72] width 171 height 11
click at [115, 66] on input "a. Implement a password vault" at bounding box center [115, 63] width 0 height 3
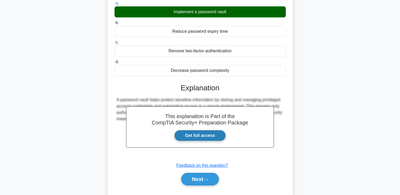
scroll to position [90, 0]
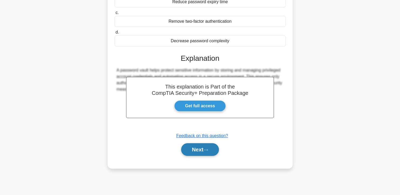
click at [197, 147] on button "Next" at bounding box center [200, 149] width 38 height 13
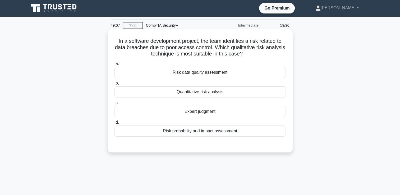
scroll to position [0, 0]
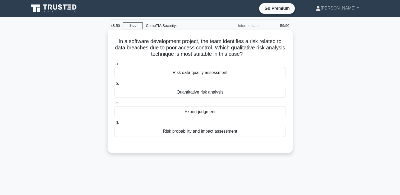
click at [192, 134] on div "Risk probability and impact assessment" at bounding box center [200, 131] width 171 height 11
click at [115, 125] on input "d. Risk probability and impact assessment" at bounding box center [115, 122] width 0 height 3
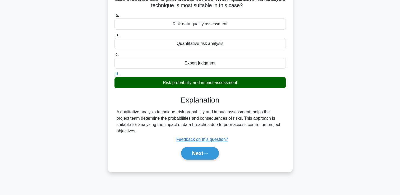
scroll to position [90, 0]
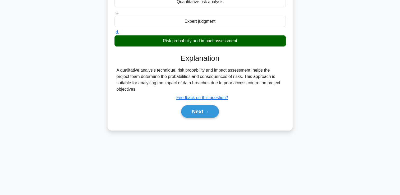
click at [207, 112] on div "Next" at bounding box center [200, 111] width 171 height 17
click at [204, 107] on button "Next" at bounding box center [200, 111] width 38 height 13
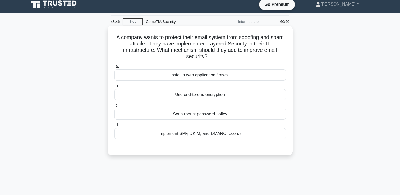
scroll to position [0, 0]
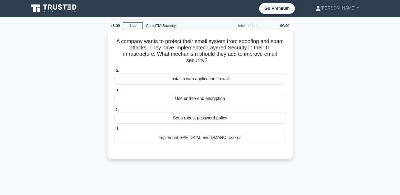
click at [184, 101] on div "Use end-to-end encryption" at bounding box center [200, 98] width 171 height 11
click at [115, 92] on input "b. Use end-to-end encryption" at bounding box center [115, 89] width 0 height 3
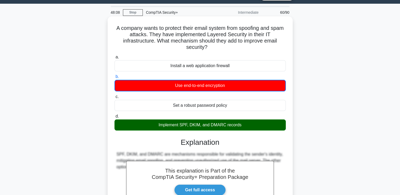
scroll to position [79, 0]
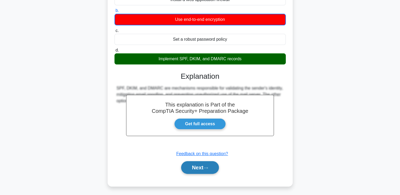
click at [192, 165] on button "Next" at bounding box center [200, 167] width 38 height 13
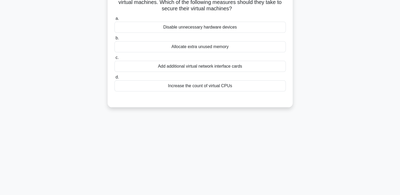
scroll to position [26, 0]
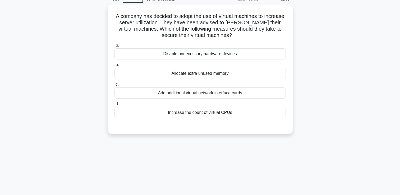
drag, startPoint x: 189, startPoint y: 100, endPoint x: 188, endPoint y: 149, distance: 48.7
drag, startPoint x: 188, startPoint y: 149, endPoint x: 151, endPoint y: 153, distance: 37.3
click at [151, 153] on div "47:08 Stop CompTIA Security+ Intermediate 61/90 A company has decided to adopt …" at bounding box center [200, 125] width 349 height 265
click at [148, 151] on div "46:52 Stop CompTIA Security+ Intermediate 61/90 A company has decided to adopt …" at bounding box center [200, 125] width 349 height 265
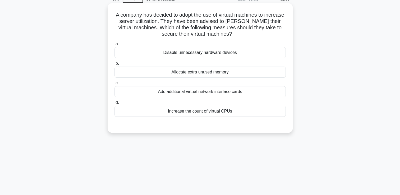
click at [221, 52] on div "Disable unnecessary hardware devices" at bounding box center [200, 52] width 171 height 11
click at [115, 46] on input "a. Disable unnecessary hardware devices" at bounding box center [115, 43] width 0 height 3
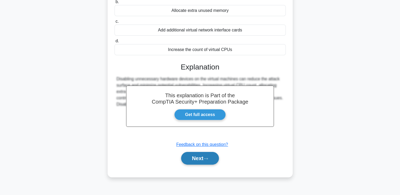
scroll to position [90, 0]
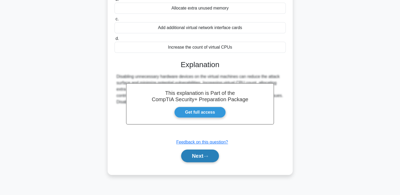
click at [199, 155] on button "Next" at bounding box center [200, 156] width 38 height 13
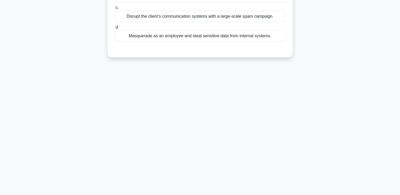
scroll to position [0, 0]
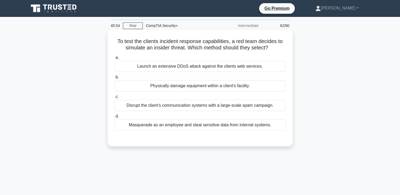
click at [257, 128] on div "Masquerade as an employee and steal sensitive data from internal systems." at bounding box center [200, 125] width 171 height 11
click at [115, 118] on input "d. Masquerade as an employee and steal sensitive data from internal systems." at bounding box center [115, 116] width 0 height 3
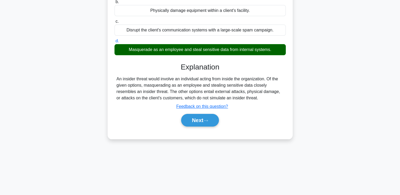
scroll to position [79, 0]
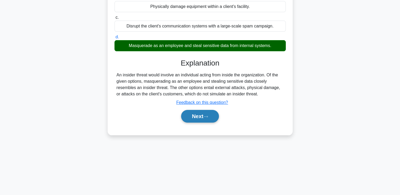
click at [193, 116] on button "Next" at bounding box center [200, 116] width 38 height 13
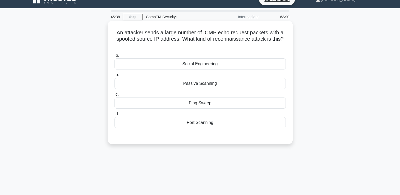
scroll to position [0, 0]
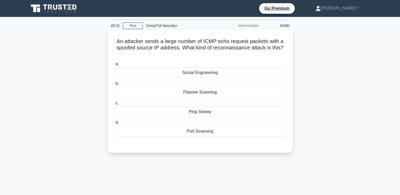
click at [192, 115] on div "Ping Sweep" at bounding box center [200, 111] width 171 height 11
click at [115, 105] on input "c. Ping Sweep" at bounding box center [115, 103] width 0 height 3
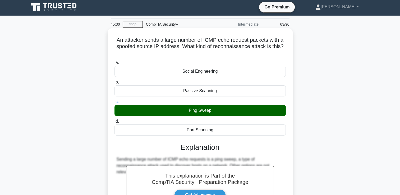
scroll to position [79, 0]
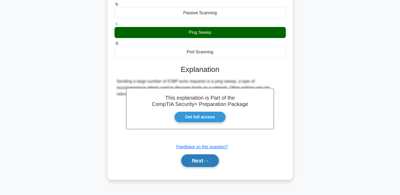
click at [199, 161] on button "Next" at bounding box center [200, 161] width 38 height 13
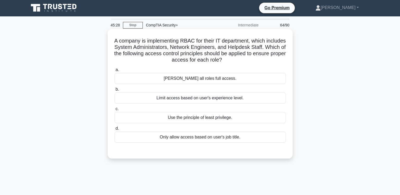
scroll to position [0, 0]
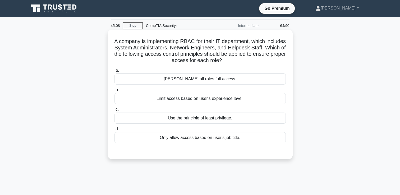
click at [173, 132] on div "Only allow access based on user's job title." at bounding box center [200, 137] width 171 height 11
click at [115, 131] on input "d. Only allow access based on user's job title." at bounding box center [115, 129] width 0 height 3
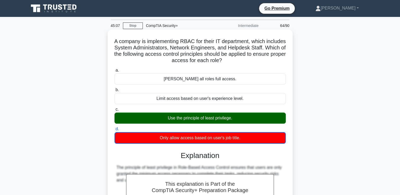
click at [168, 118] on div "Use the principle of least privilege." at bounding box center [200, 118] width 171 height 11
click at [115, 111] on input "c. Use the principle of least privilege." at bounding box center [115, 109] width 0 height 3
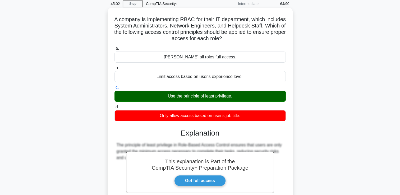
scroll to position [53, 0]
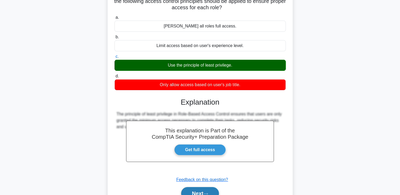
click at [207, 192] on button "Next" at bounding box center [200, 193] width 38 height 13
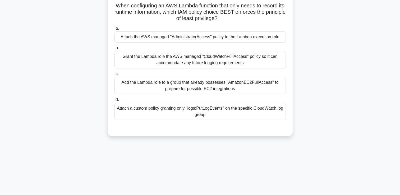
scroll to position [26, 0]
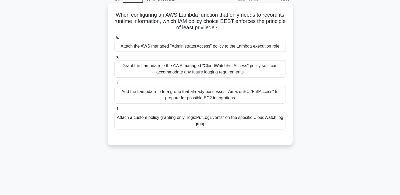
click at [189, 115] on div "Attach a custom policy granting only "logs:PutLogEvents" on the specific CloudW…" at bounding box center [200, 120] width 171 height 17
click at [115, 111] on input "d. Attach a custom policy granting only "logs:PutLogEvents" on the specific Clo…" at bounding box center [115, 108] width 0 height 3
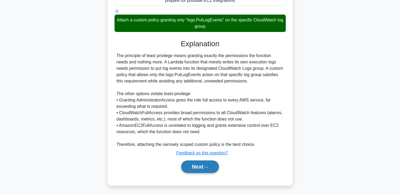
click at [199, 170] on button "Next" at bounding box center [200, 167] width 38 height 13
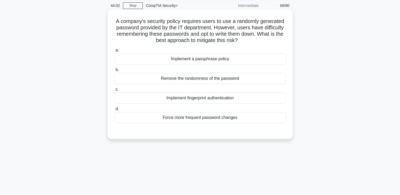
scroll to position [11, 0]
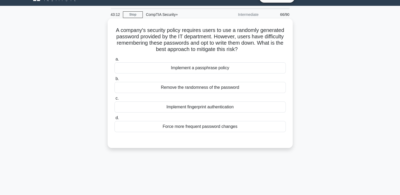
click at [193, 108] on div "Implement fingerprint authentication" at bounding box center [200, 107] width 171 height 11
click at [115, 100] on input "c. Implement fingerprint authentication" at bounding box center [115, 98] width 0 height 3
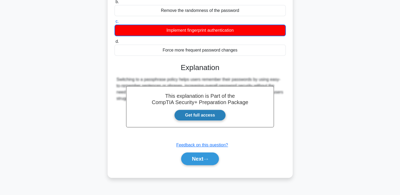
scroll to position [90, 0]
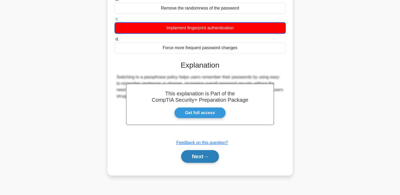
click at [187, 154] on button "Next" at bounding box center [200, 156] width 38 height 13
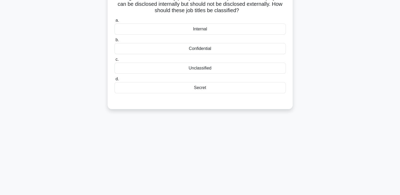
scroll to position [11, 0]
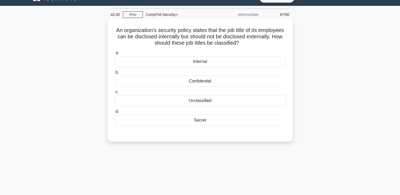
click at [193, 60] on div "Internal" at bounding box center [200, 61] width 171 height 11
click at [115, 55] on input "a. Internal" at bounding box center [115, 52] width 0 height 3
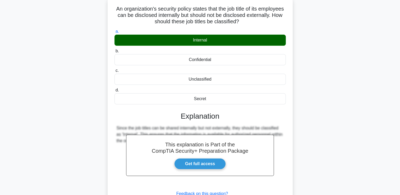
scroll to position [64, 0]
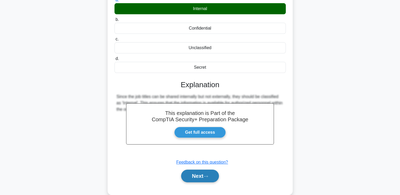
click at [191, 178] on button "Next" at bounding box center [200, 176] width 38 height 13
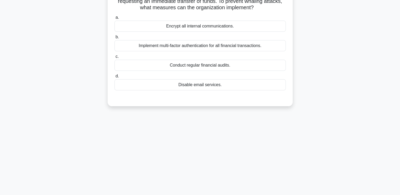
scroll to position [38, 0]
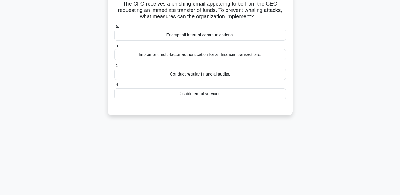
click at [189, 39] on div "Encrypt all internal communications." at bounding box center [200, 35] width 171 height 11
click at [115, 28] on input "a. Encrypt all internal communications." at bounding box center [115, 26] width 0 height 3
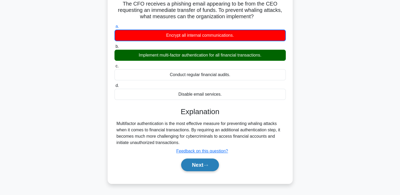
drag, startPoint x: 202, startPoint y: 168, endPoint x: 199, endPoint y: 167, distance: 3.6
click at [202, 168] on button "Next" at bounding box center [200, 165] width 38 height 13
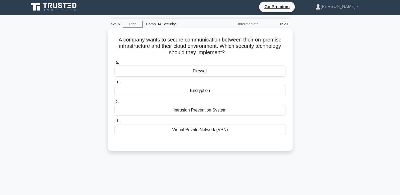
scroll to position [0, 0]
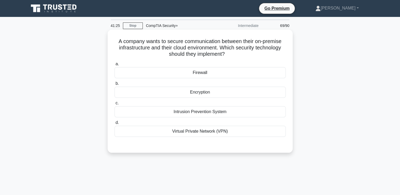
click at [199, 91] on div "Encryption" at bounding box center [200, 92] width 171 height 11
click at [115, 85] on input "b. Encryption" at bounding box center [115, 83] width 0 height 3
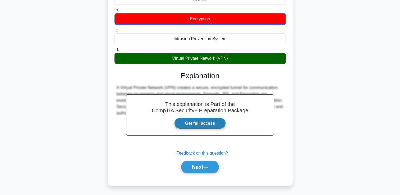
scroll to position [79, 0]
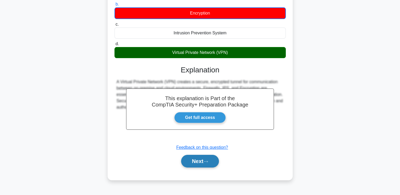
click at [194, 162] on button "Next" at bounding box center [200, 161] width 38 height 13
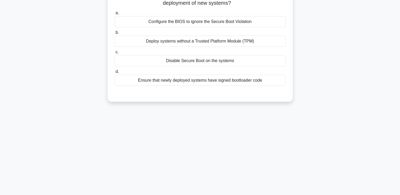
scroll to position [0, 0]
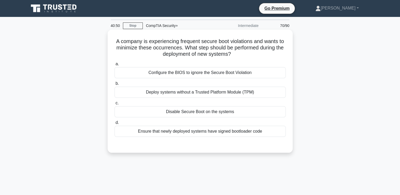
click at [185, 136] on div "Ensure that newly deployed systems have signed bootloader code" at bounding box center [200, 131] width 171 height 11
click at [115, 125] on input "d. Ensure that newly deployed systems have signed bootloader code" at bounding box center [115, 122] width 0 height 3
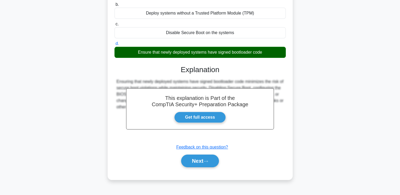
scroll to position [79, 0]
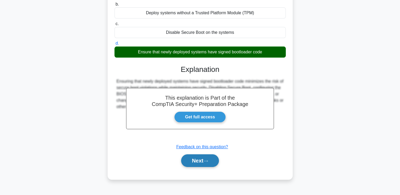
click at [191, 159] on button "Next" at bounding box center [200, 161] width 38 height 13
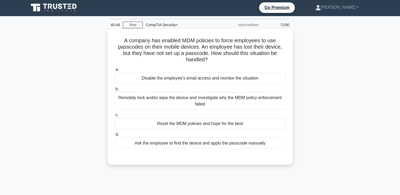
scroll to position [0, 0]
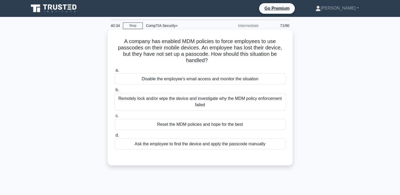
click at [212, 103] on div "Remotely lock and/or wipe the device and investigate why the MDM policy enforce…" at bounding box center [200, 101] width 171 height 17
click at [115, 92] on input "b. Remotely lock and/or wipe the device and investigate why the MDM policy enfo…" at bounding box center [115, 89] width 0 height 3
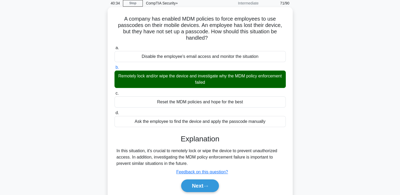
scroll to position [53, 0]
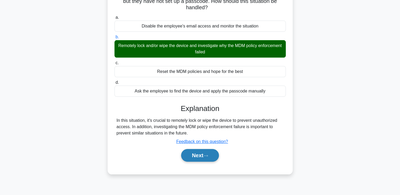
click at [203, 159] on button "Next" at bounding box center [200, 155] width 38 height 13
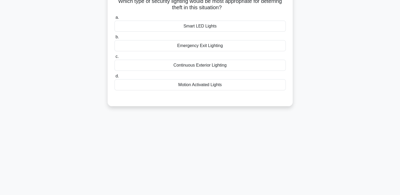
scroll to position [0, 0]
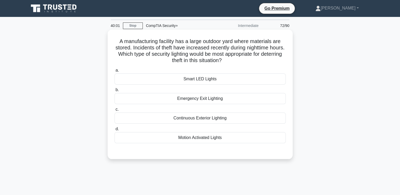
click at [200, 118] on div "Continuous Exterior Lighting" at bounding box center [200, 118] width 171 height 11
click at [115, 111] on input "c. Continuous Exterior Lighting" at bounding box center [115, 109] width 0 height 3
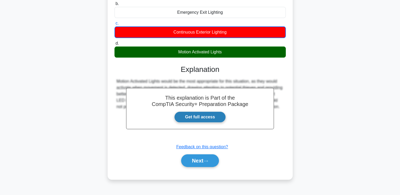
scroll to position [90, 0]
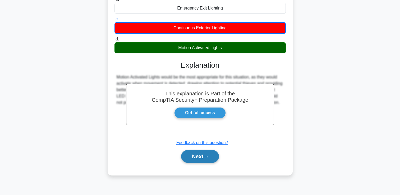
click at [198, 155] on button "Next" at bounding box center [200, 156] width 38 height 13
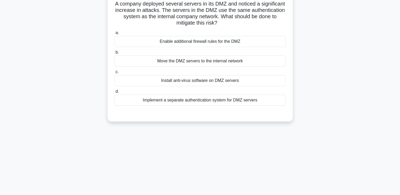
scroll to position [11, 0]
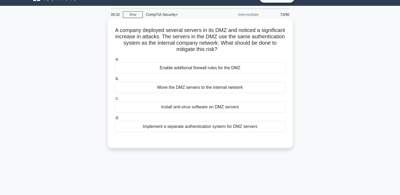
click at [196, 133] on div "a. Enable additional firewall rules for the DMZ b. Move the DMZ servers to the …" at bounding box center [200, 98] width 173 height 87
click at [194, 129] on div "Implement a separate authentication system for DMZ servers" at bounding box center [200, 126] width 171 height 11
click at [115, 120] on input "d. Implement a separate authentication system for DMZ servers" at bounding box center [115, 117] width 0 height 3
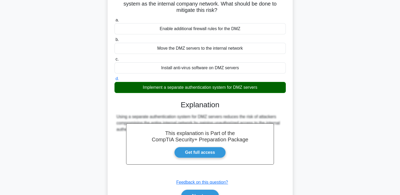
scroll to position [90, 0]
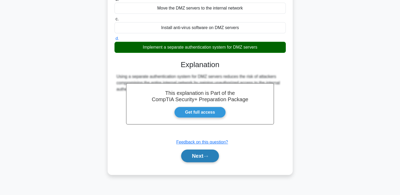
click at [195, 154] on button "Next" at bounding box center [200, 156] width 38 height 13
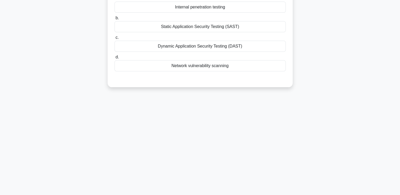
scroll to position [38, 0]
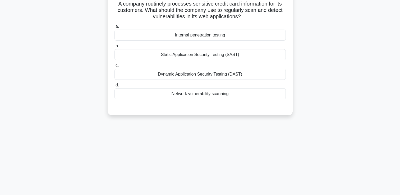
click at [179, 99] on div "Network vulnerability scanning" at bounding box center [200, 93] width 171 height 11
click at [115, 87] on input "d. Network vulnerability scanning" at bounding box center [115, 85] width 0 height 3
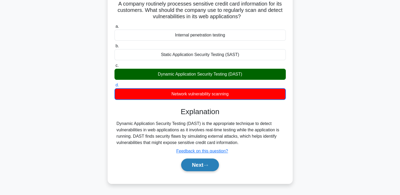
click at [196, 168] on button "Next" at bounding box center [200, 165] width 38 height 13
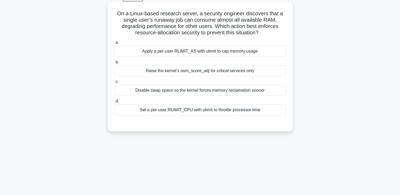
scroll to position [11, 0]
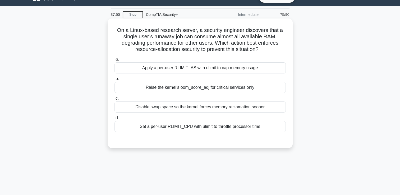
click at [169, 71] on div "Apply a per-user RLIMIT_AS with ulimit to cap memory usage" at bounding box center [200, 67] width 171 height 11
click at [115, 61] on input "a. Apply a per-user RLIMIT_AS with ulimit to cap memory usage" at bounding box center [115, 59] width 0 height 3
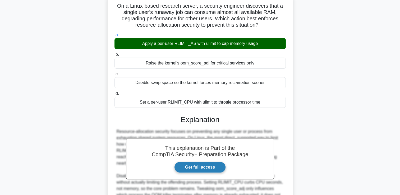
scroll to position [64, 0]
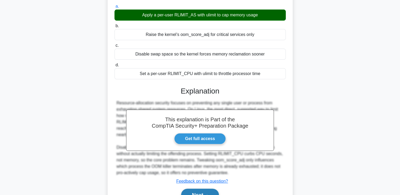
click at [197, 191] on button "Next" at bounding box center [200, 195] width 38 height 13
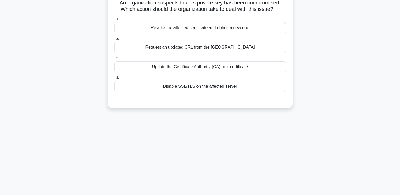
scroll to position [11, 0]
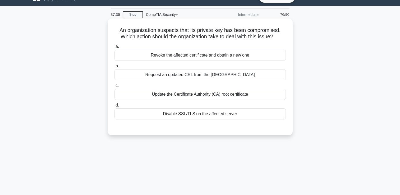
click at [193, 57] on div "Revoke the affected certificate and obtain a new one" at bounding box center [200, 55] width 171 height 11
click at [115, 48] on input "a. Revoke the affected certificate and obtain a new one" at bounding box center [115, 46] width 0 height 3
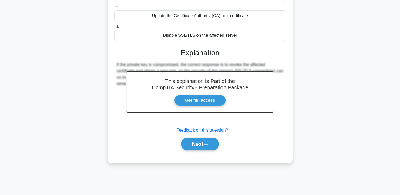
scroll to position [90, 0]
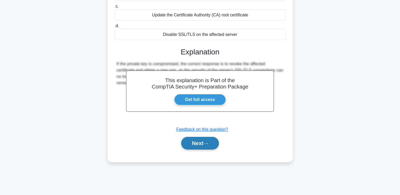
click at [196, 143] on button "Next" at bounding box center [200, 143] width 38 height 13
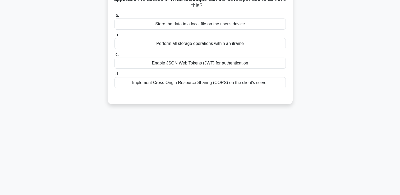
scroll to position [11, 0]
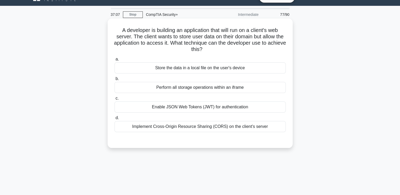
click at [184, 129] on div "Implement Cross-Origin Resource Sharing (CORS) on the client's server" at bounding box center [200, 126] width 171 height 11
click at [115, 120] on input "d. Implement Cross-Origin Resource Sharing (CORS) on the client's server" at bounding box center [115, 117] width 0 height 3
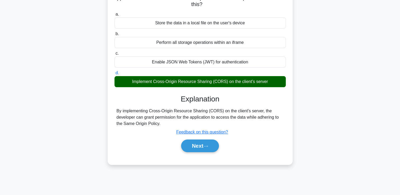
scroll to position [64, 0]
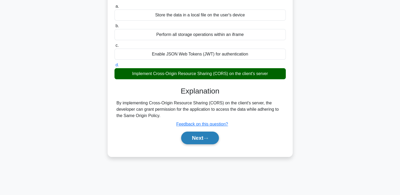
click at [205, 136] on button "Next" at bounding box center [200, 138] width 38 height 13
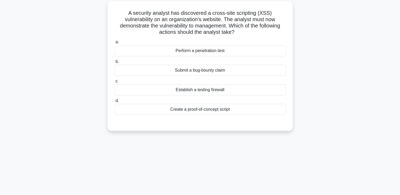
scroll to position [0, 0]
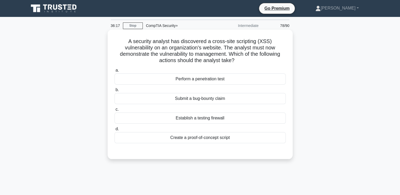
click at [163, 142] on div "Create a proof-of-concept script" at bounding box center [200, 137] width 171 height 11
click at [115, 131] on input "d. Create a proof-of-concept script" at bounding box center [115, 129] width 0 height 3
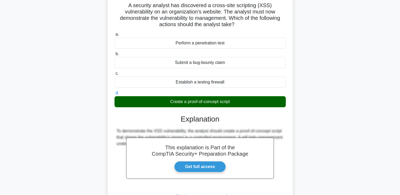
scroll to position [79, 0]
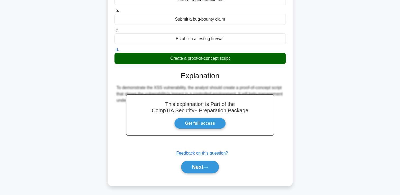
click at [199, 176] on div "a. Perform a penetration test b. Submit a bug-bounty claim" at bounding box center [200, 83] width 173 height 193
click at [194, 171] on button "Next" at bounding box center [200, 167] width 38 height 13
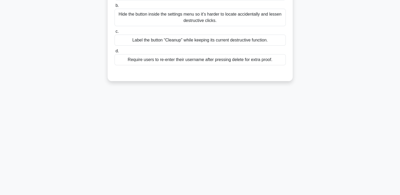
scroll to position [0, 0]
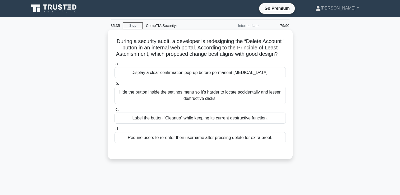
click at [229, 104] on div "Hide the button inside the settings menu so it’s harder to locate accidentally …" at bounding box center [200, 95] width 171 height 17
click at [115, 85] on input "b. Hide the button inside the settings menu so it’s harder to locate accidental…" at bounding box center [115, 83] width 0 height 3
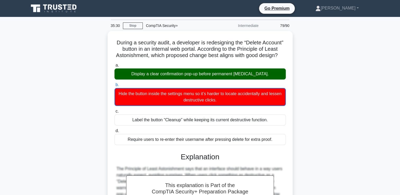
drag, startPoint x: 214, startPoint y: 119, endPoint x: 311, endPoint y: 87, distance: 101.8
click at [311, 87] on div "During a security audit, a developer is redesigning the “Delete Account” button…" at bounding box center [200, 162] width 349 height 262
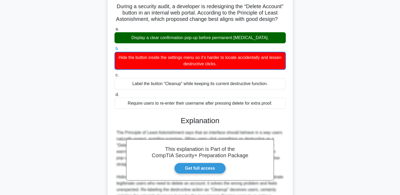
scroll to position [79, 0]
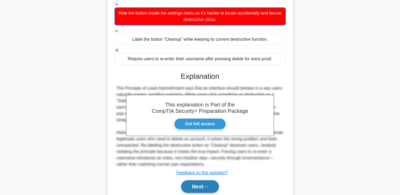
click at [195, 192] on button "Next" at bounding box center [200, 186] width 38 height 13
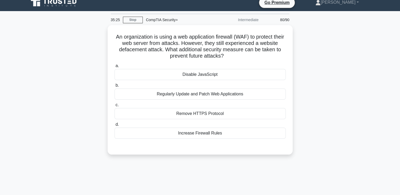
scroll to position [0, 0]
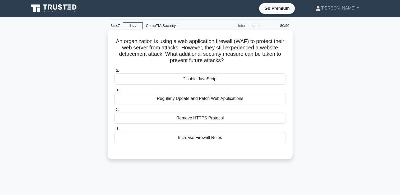
click at [216, 139] on div "Increase Firewall Rules" at bounding box center [200, 137] width 171 height 11
click at [115, 131] on input "d. Increase Firewall Rules" at bounding box center [115, 129] width 0 height 3
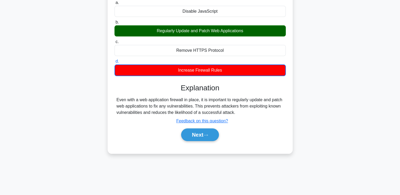
scroll to position [79, 0]
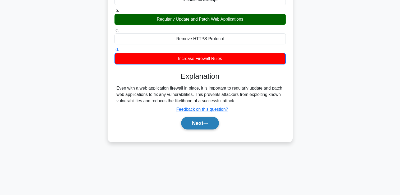
click at [210, 126] on button "Next" at bounding box center [200, 123] width 38 height 13
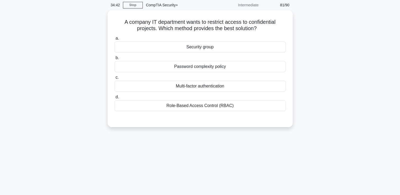
scroll to position [0, 0]
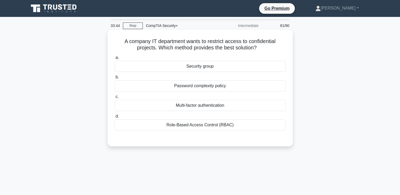
click at [191, 128] on div "Role-Based Access Control (RBAC)" at bounding box center [200, 125] width 171 height 11
click at [115, 118] on input "d. Role-Based Access Control (RBAC)" at bounding box center [115, 116] width 0 height 3
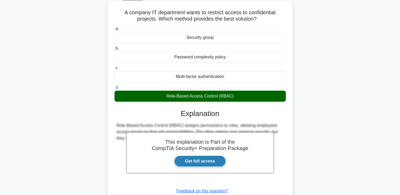
scroll to position [90, 0]
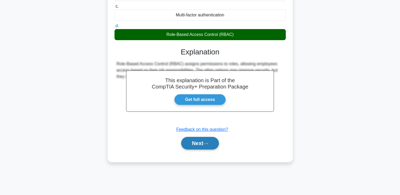
click at [206, 143] on icon at bounding box center [205, 143] width 5 height 3
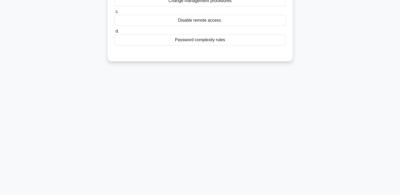
scroll to position [11, 0]
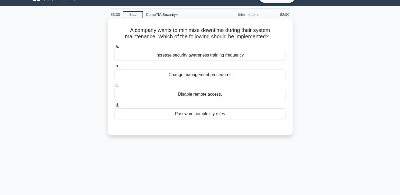
click at [202, 76] on div "Change management procedures" at bounding box center [200, 74] width 171 height 11
click at [115, 68] on input "b. Change management procedures" at bounding box center [115, 66] width 0 height 3
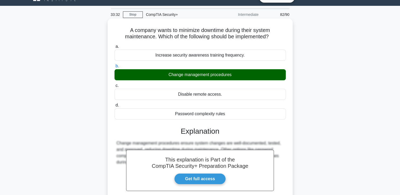
scroll to position [90, 0]
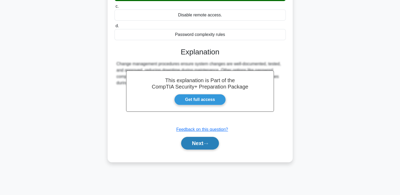
click at [203, 142] on button "Next" at bounding box center [200, 143] width 38 height 13
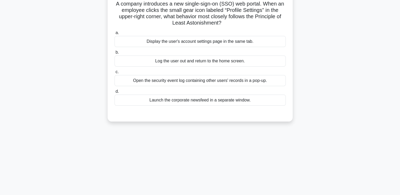
scroll to position [38, 0]
click at [198, 43] on div "Display the user's account settings page in the same tab." at bounding box center [200, 41] width 171 height 11
click at [115, 35] on input "a. Display the user's account settings page in the same tab." at bounding box center [115, 32] width 0 height 3
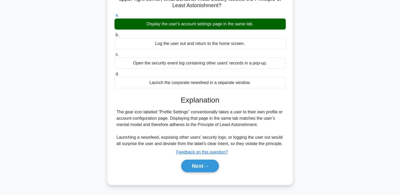
scroll to position [64, 0]
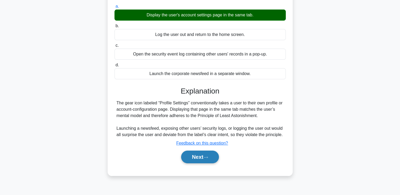
click at [196, 155] on button "Next" at bounding box center [200, 157] width 38 height 13
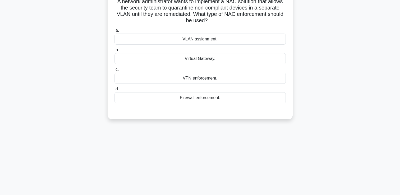
scroll to position [11, 0]
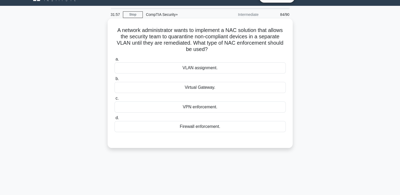
click at [218, 68] on div "VLAN assignment." at bounding box center [200, 67] width 171 height 11
click at [115, 61] on input "a. VLAN assignment." at bounding box center [115, 59] width 0 height 3
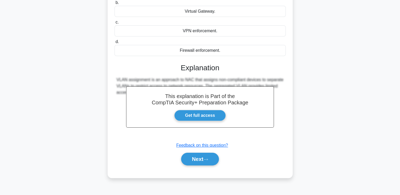
scroll to position [90, 0]
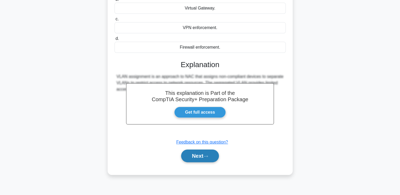
click at [201, 157] on button "Next" at bounding box center [200, 156] width 38 height 13
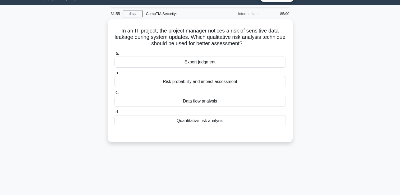
scroll to position [11, 0]
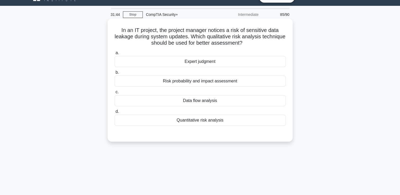
click at [238, 79] on div "Risk probability and impact assessment" at bounding box center [200, 81] width 171 height 11
click at [115, 74] on input "b. Risk probability and impact assessment" at bounding box center [115, 72] width 0 height 3
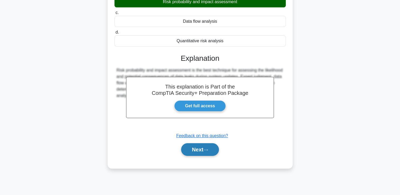
click at [204, 151] on button "Next" at bounding box center [200, 149] width 38 height 13
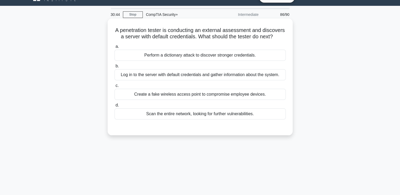
click at [210, 79] on div "Log in to the server with default credentials and gather information about the …" at bounding box center [200, 74] width 171 height 11
click at [207, 80] on div "Log in to the server with default credentials and gather information about the …" at bounding box center [200, 74] width 171 height 11
click at [115, 68] on input "b. Log in to the server with default credentials and gather information about t…" at bounding box center [115, 66] width 0 height 3
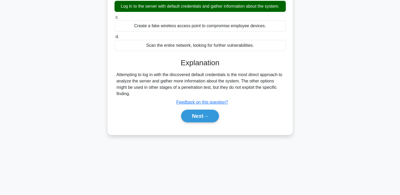
scroll to position [90, 0]
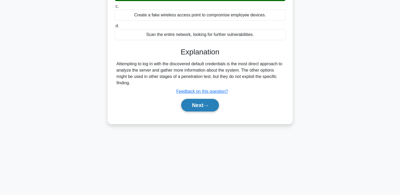
click at [193, 112] on button "Next" at bounding box center [200, 105] width 38 height 13
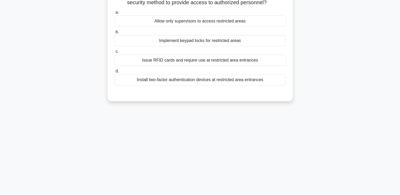
scroll to position [11, 0]
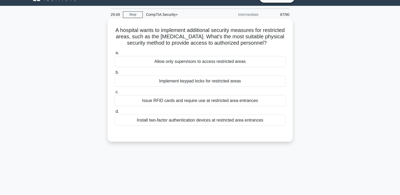
click at [189, 85] on div "Implement keypad locks for restricted areas" at bounding box center [200, 81] width 171 height 11
click at [115, 74] on input "b. Implement keypad locks for restricted areas" at bounding box center [115, 72] width 0 height 3
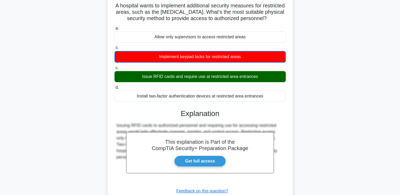
scroll to position [64, 0]
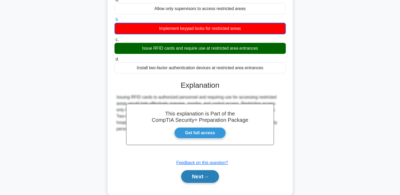
click at [199, 178] on button "Next" at bounding box center [200, 176] width 38 height 13
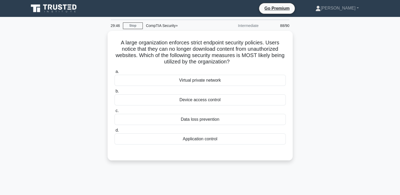
scroll to position [0, 0]
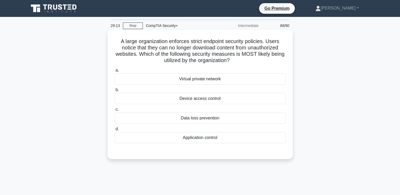
click at [182, 140] on div "Application control" at bounding box center [200, 137] width 171 height 11
click at [115, 131] on input "d. Application control" at bounding box center [115, 129] width 0 height 3
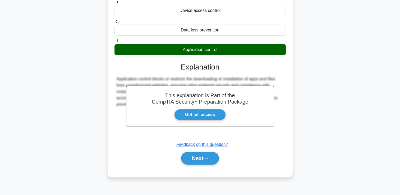
scroll to position [90, 0]
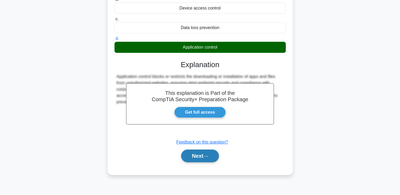
click at [200, 159] on button "Next" at bounding box center [200, 156] width 38 height 13
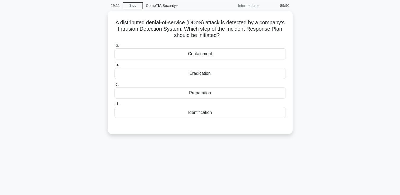
scroll to position [0, 0]
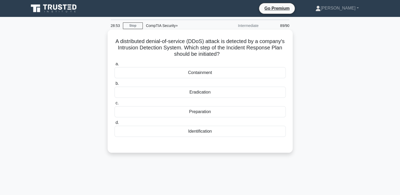
click at [212, 114] on div "Preparation" at bounding box center [200, 111] width 171 height 11
click at [115, 105] on input "c. Preparation" at bounding box center [115, 103] width 0 height 3
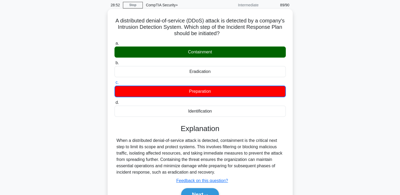
scroll to position [53, 0]
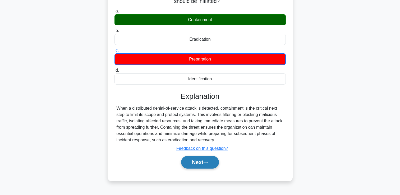
click at [194, 164] on button "Next" at bounding box center [200, 162] width 38 height 13
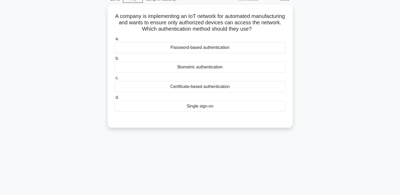
scroll to position [0, 0]
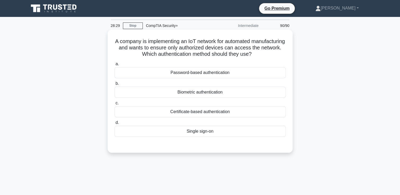
click at [223, 119] on div "a. Password-based authentication b. Biometric authentication c. d." at bounding box center [200, 99] width 178 height 78
click at [224, 115] on div "Certificate-based authentication" at bounding box center [200, 111] width 171 height 11
click at [115, 105] on input "c. Certificate-based authentication" at bounding box center [115, 103] width 0 height 3
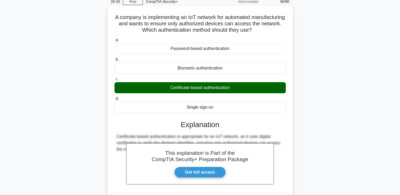
scroll to position [53, 0]
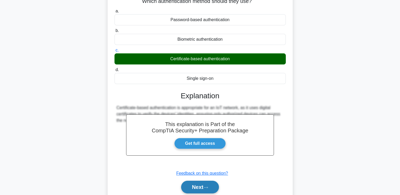
click at [195, 188] on button "Next" at bounding box center [200, 187] width 38 height 13
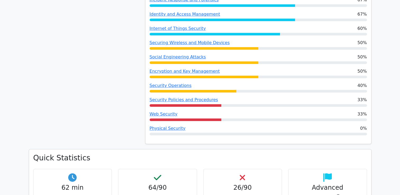
scroll to position [435, 0]
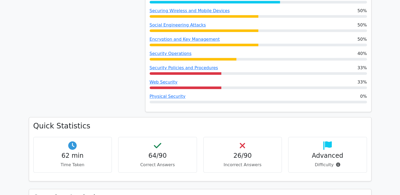
click at [242, 152] on h4 "26/90" at bounding box center [243, 156] width 70 height 8
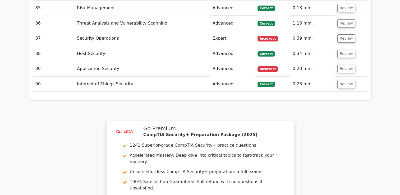
scroll to position [2076, 0]
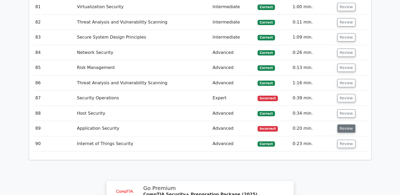
click at [339, 125] on button "Review" at bounding box center [347, 129] width 18 height 8
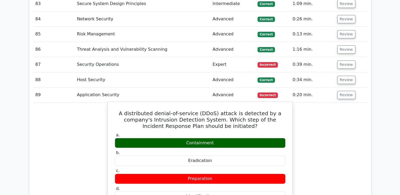
scroll to position [2102, 0]
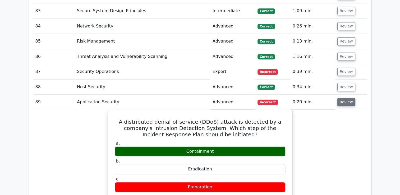
click at [350, 98] on button "Review" at bounding box center [347, 102] width 18 height 8
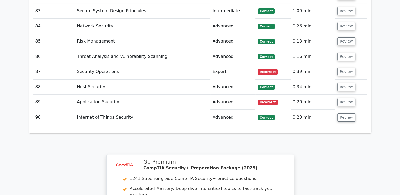
click at [345, 64] on td "Review" at bounding box center [351, 71] width 32 height 15
click at [343, 68] on button "Review" at bounding box center [347, 72] width 18 height 8
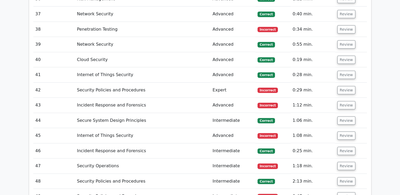
scroll to position [1402, 0]
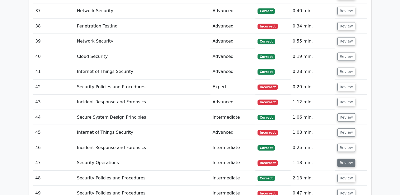
click at [344, 159] on button "Review" at bounding box center [347, 163] width 18 height 8
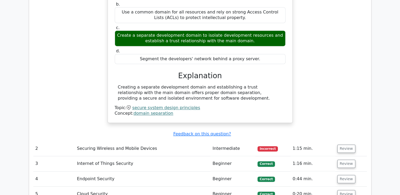
scroll to position [741, 0]
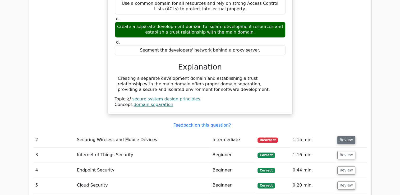
click at [347, 136] on button "Review" at bounding box center [347, 140] width 18 height 8
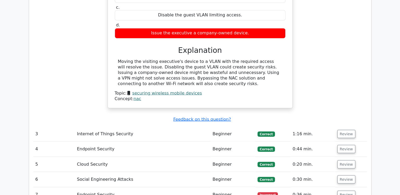
scroll to position [953, 0]
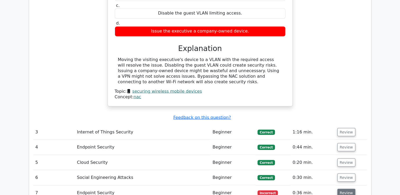
click at [340, 189] on button "Review" at bounding box center [347, 193] width 18 height 8
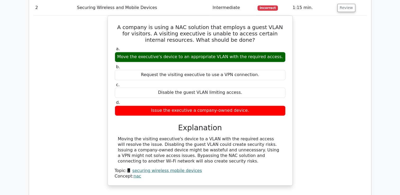
scroll to position [820, 0]
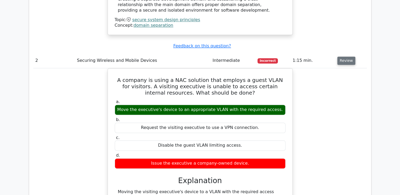
click at [348, 57] on button "Review" at bounding box center [347, 61] width 18 height 8
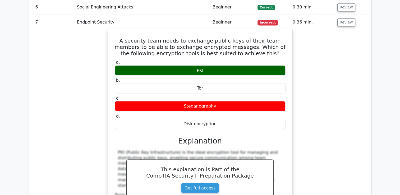
scroll to position [926, 0]
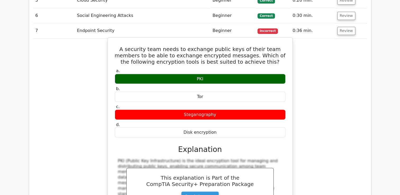
drag, startPoint x: 188, startPoint y: 94, endPoint x: 181, endPoint y: 94, distance: 6.7
click at [181, 110] on div "Steganography" at bounding box center [200, 115] width 171 height 10
copy div "Steganography"
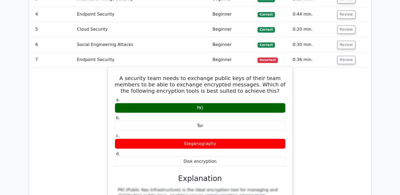
scroll to position [847, 0]
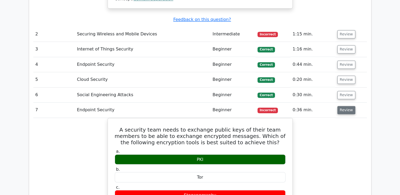
click at [344, 106] on button "Review" at bounding box center [347, 110] width 18 height 8
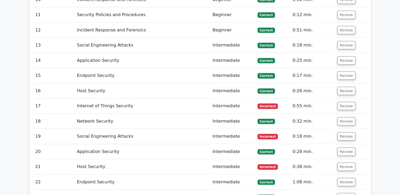
scroll to position [1005, 0]
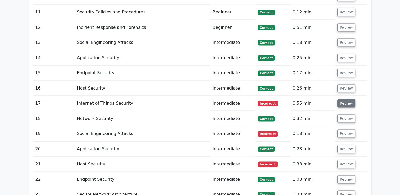
click at [338, 99] on button "Review" at bounding box center [347, 103] width 18 height 8
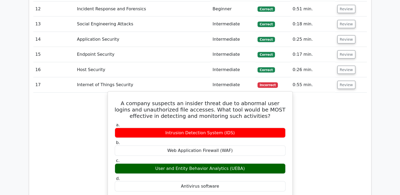
scroll to position [1032, 0]
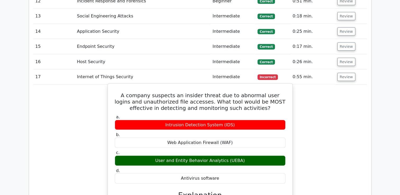
click at [124, 92] on h5 "A company suspects an insider threat due to abnormal user logins and unauthoriz…" at bounding box center [200, 101] width 172 height 19
click at [124, 115] on label "a. Intrusion Detection System (IDS)" at bounding box center [200, 123] width 171 height 16
click at [150, 138] on div "Web Application Firewall (WAF)" at bounding box center [200, 143] width 171 height 10
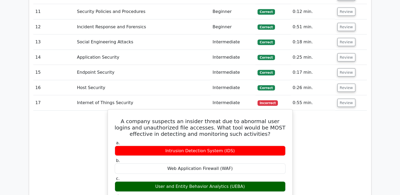
scroll to position [1005, 0]
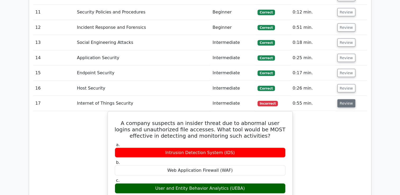
click at [345, 99] on button "Review" at bounding box center [347, 103] width 18 height 8
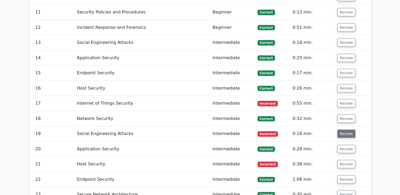
click at [342, 130] on button "Review" at bounding box center [347, 134] width 18 height 8
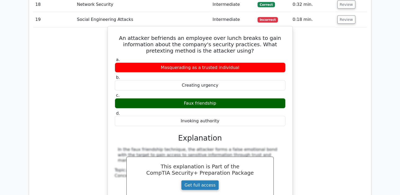
scroll to position [1085, 0]
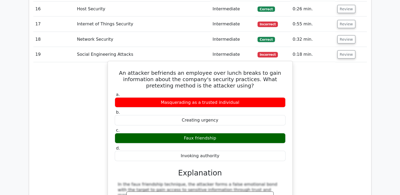
drag, startPoint x: 197, startPoint y: 118, endPoint x: 184, endPoint y: 116, distance: 12.9
click at [184, 133] on div "Faux friendship" at bounding box center [200, 138] width 171 height 10
copy div "Faux friendship"
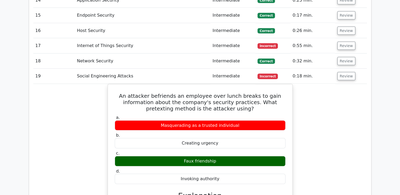
scroll to position [1032, 0]
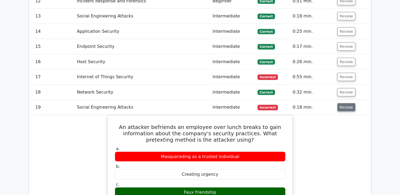
click at [348, 103] on button "Review" at bounding box center [347, 107] width 18 height 8
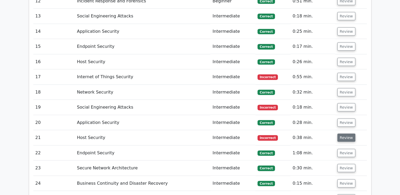
click at [346, 134] on button "Review" at bounding box center [347, 138] width 18 height 8
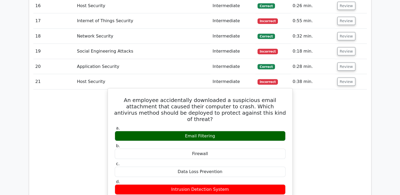
scroll to position [1085, 0]
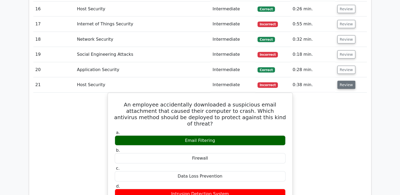
click at [348, 81] on button "Review" at bounding box center [347, 85] width 18 height 8
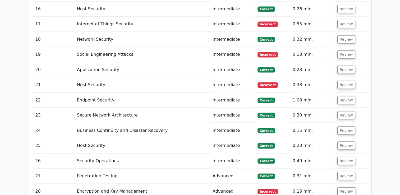
scroll to position [1111, 0]
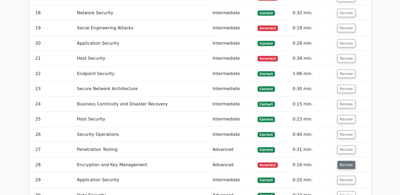
click at [342, 161] on button "Review" at bounding box center [347, 165] width 18 height 8
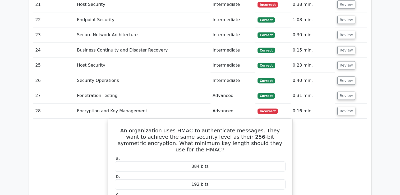
scroll to position [1164, 0]
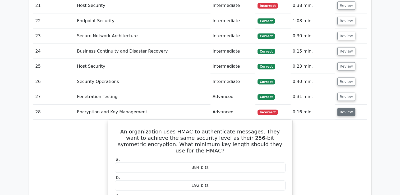
click at [343, 108] on button "Review" at bounding box center [347, 112] width 18 height 8
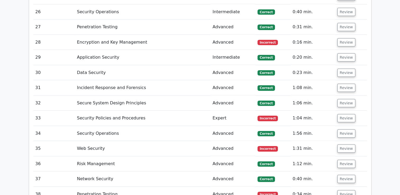
scroll to position [1244, 0]
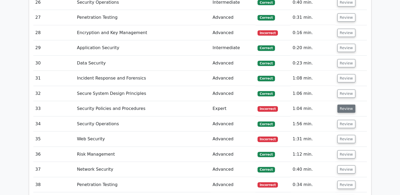
click at [346, 105] on button "Review" at bounding box center [347, 109] width 18 height 8
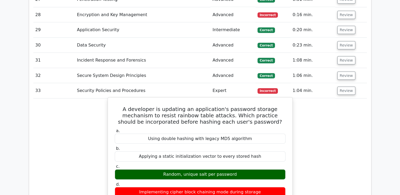
scroll to position [1270, 0]
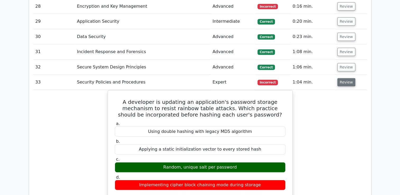
click at [341, 78] on button "Review" at bounding box center [347, 82] width 18 height 8
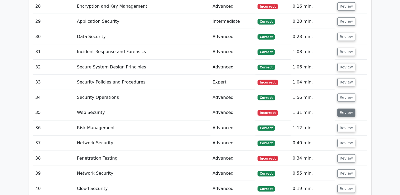
click at [344, 109] on button "Review" at bounding box center [347, 113] width 18 height 8
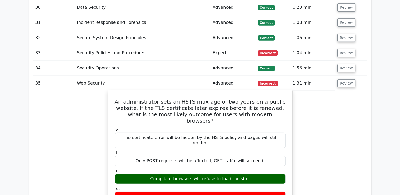
scroll to position [1296, 0]
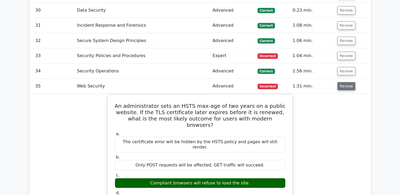
click at [342, 82] on button "Review" at bounding box center [347, 86] width 18 height 8
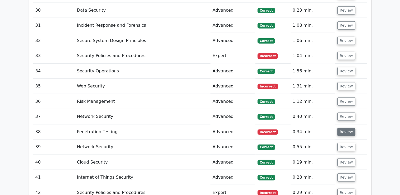
click at [346, 128] on button "Review" at bounding box center [347, 132] width 18 height 8
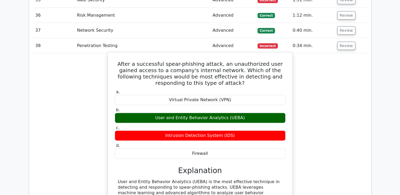
scroll to position [1349, 0]
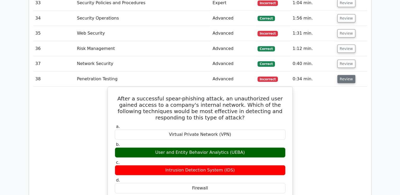
click at [350, 75] on button "Review" at bounding box center [347, 79] width 18 height 8
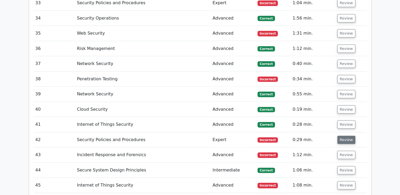
click at [346, 136] on button "Review" at bounding box center [347, 140] width 18 height 8
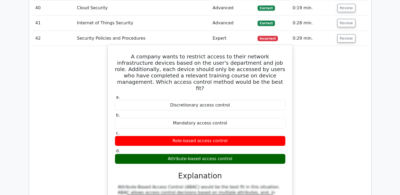
scroll to position [1429, 0]
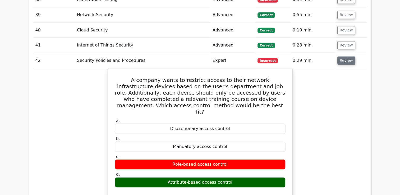
click at [342, 57] on button "Review" at bounding box center [347, 61] width 18 height 8
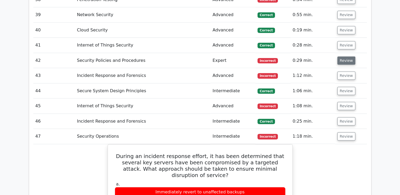
click at [345, 57] on button "Review" at bounding box center [347, 61] width 18 height 8
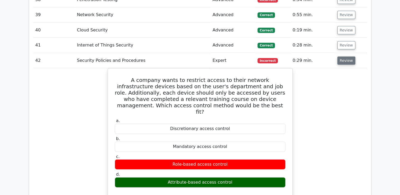
click at [345, 57] on button "Review" at bounding box center [347, 61] width 18 height 8
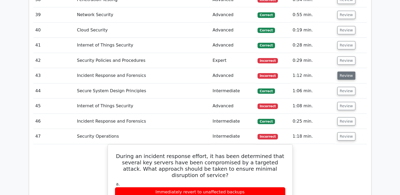
click at [344, 72] on button "Review" at bounding box center [347, 76] width 18 height 8
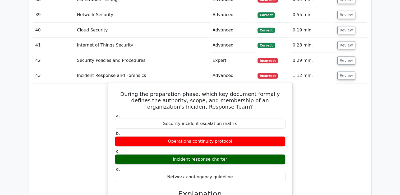
drag, startPoint x: 221, startPoint y: 136, endPoint x: 173, endPoint y: 135, distance: 47.9
click at [173, 155] on div "Incident response charter" at bounding box center [200, 160] width 171 height 10
copy div "Incident response charter"
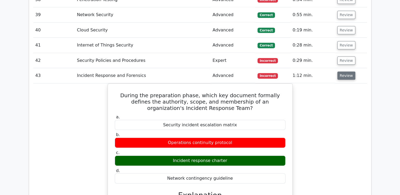
click at [347, 72] on button "Review" at bounding box center [347, 76] width 18 height 8
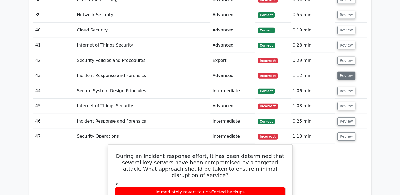
click at [346, 72] on button "Review" at bounding box center [347, 76] width 18 height 8
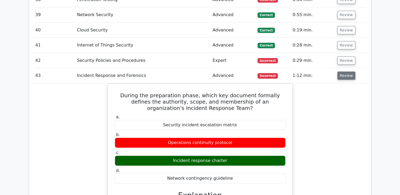
click at [346, 72] on button "Review" at bounding box center [347, 76] width 18 height 8
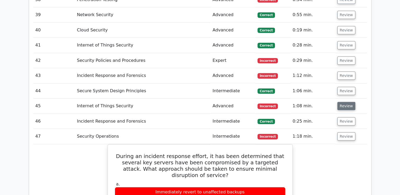
click at [343, 102] on button "Review" at bounding box center [347, 106] width 18 height 8
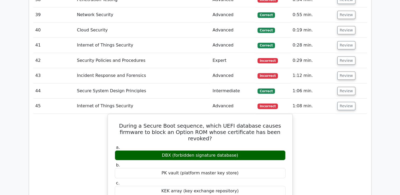
scroll to position [1455, 0]
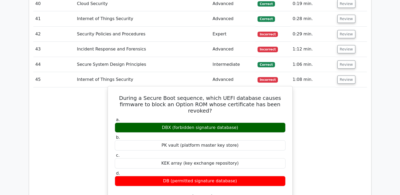
drag, startPoint x: 234, startPoint y: 98, endPoint x: 166, endPoint y: 98, distance: 68.3
click at [166, 123] on div "DBX (forbidden signature database)" at bounding box center [200, 128] width 171 height 10
copy div "DBX (forbidden signature database)"
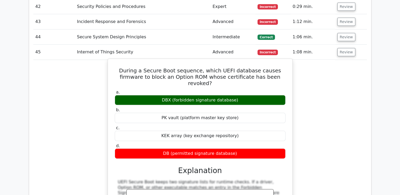
scroll to position [1482, 0]
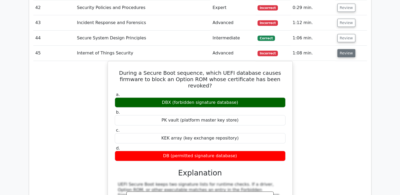
click at [344, 49] on button "Review" at bounding box center [347, 53] width 18 height 8
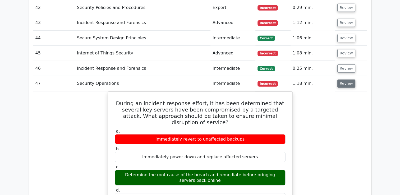
click at [342, 80] on button "Review" at bounding box center [347, 84] width 18 height 8
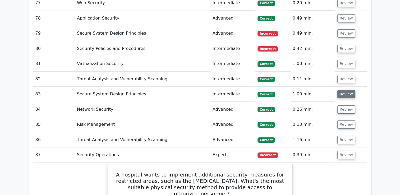
scroll to position [2011, 0]
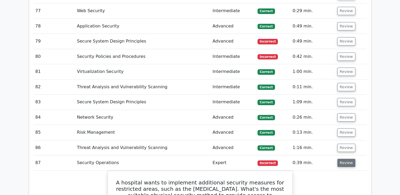
click at [344, 159] on button "Review" at bounding box center [347, 163] width 18 height 8
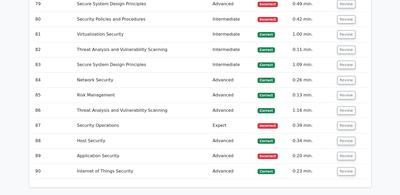
scroll to position [2117, 0]
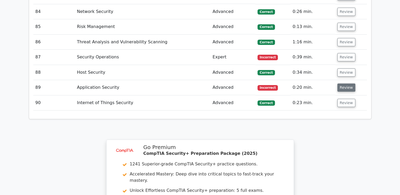
click at [347, 84] on button "Review" at bounding box center [347, 88] width 18 height 8
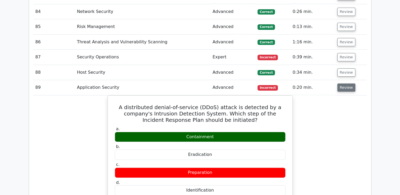
click at [347, 84] on button "Review" at bounding box center [347, 88] width 18 height 8
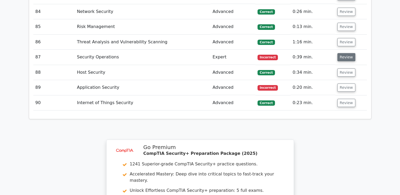
click at [340, 53] on button "Review" at bounding box center [347, 57] width 18 height 8
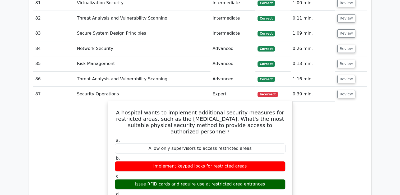
scroll to position [2064, 0]
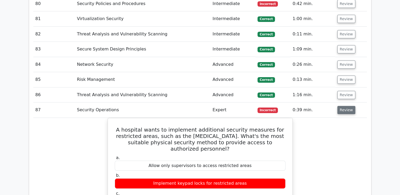
click at [340, 106] on button "Review" at bounding box center [347, 110] width 18 height 8
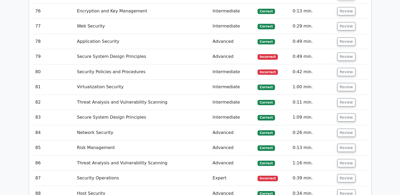
scroll to position [1984, 0]
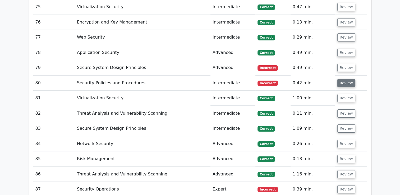
click at [347, 79] on button "Review" at bounding box center [347, 83] width 18 height 8
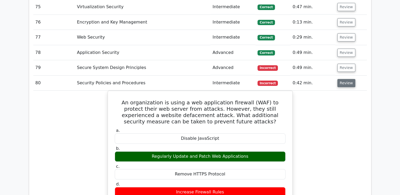
click at [344, 79] on button "Review" at bounding box center [347, 83] width 18 height 8
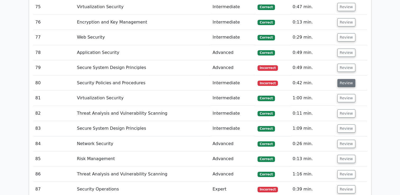
click at [345, 79] on button "Review" at bounding box center [347, 83] width 18 height 8
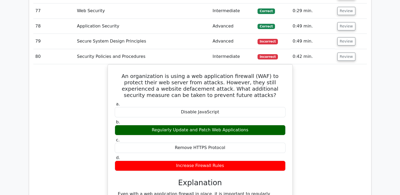
scroll to position [1931, 0]
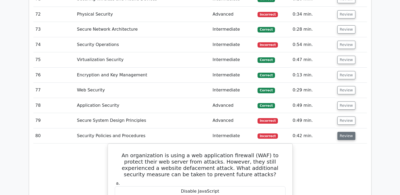
click at [344, 132] on button "Review" at bounding box center [347, 136] width 18 height 8
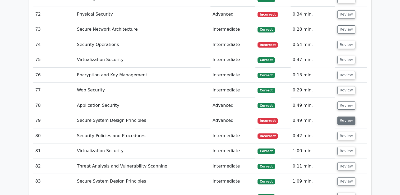
click at [347, 117] on button "Review" at bounding box center [347, 121] width 18 height 8
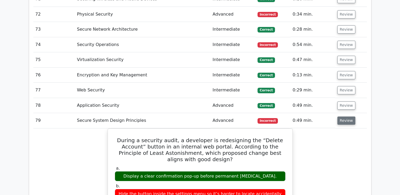
click at [341, 117] on button "Review" at bounding box center [347, 121] width 18 height 8
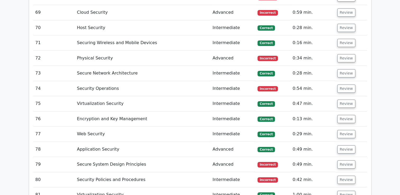
scroll to position [1879, 0]
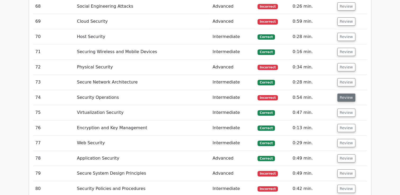
click at [343, 94] on button "Review" at bounding box center [347, 98] width 18 height 8
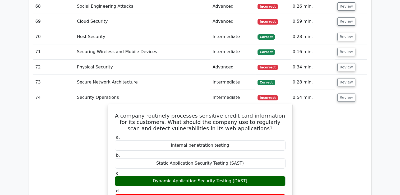
drag, startPoint x: 248, startPoint y: 155, endPoint x: 157, endPoint y: 155, distance: 91.3
click at [157, 176] on div "Dynamic Application Security Testing (DAST)" at bounding box center [200, 181] width 171 height 10
copy div "Dynamic Application Security Testing (DAST)"
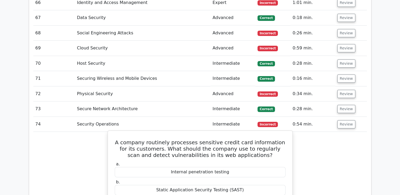
scroll to position [1826, 0]
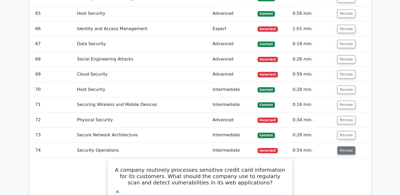
click at [342, 147] on button "Review" at bounding box center [347, 151] width 18 height 8
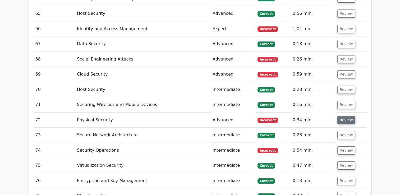
click at [341, 116] on button "Review" at bounding box center [347, 120] width 18 height 8
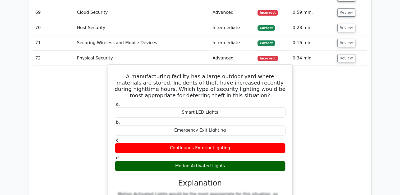
scroll to position [1879, 0]
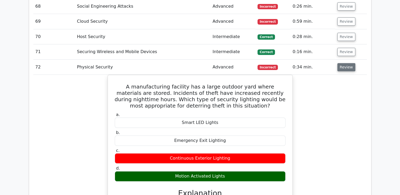
click at [342, 63] on button "Review" at bounding box center [347, 67] width 18 height 8
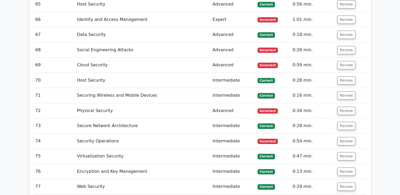
scroll to position [1826, 0]
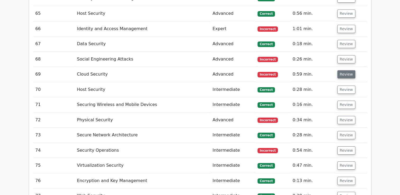
click at [344, 70] on button "Review" at bounding box center [347, 74] width 18 height 8
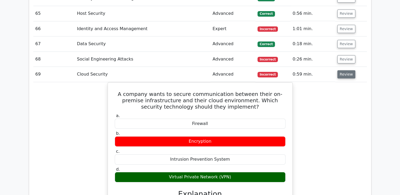
click at [339, 70] on button "Review" at bounding box center [347, 74] width 18 height 8
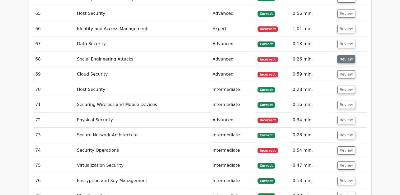
click at [344, 55] on button "Review" at bounding box center [347, 59] width 18 height 8
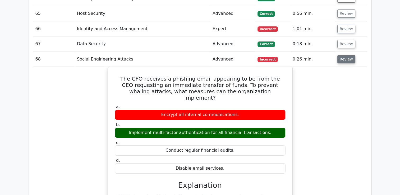
click at [344, 55] on button "Review" at bounding box center [347, 59] width 18 height 8
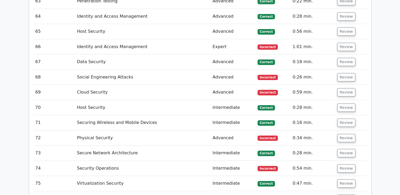
scroll to position [1799, 0]
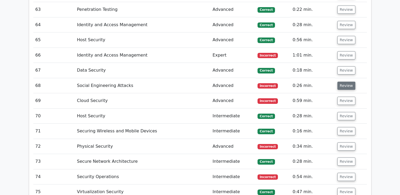
click at [344, 82] on button "Review" at bounding box center [347, 86] width 18 height 8
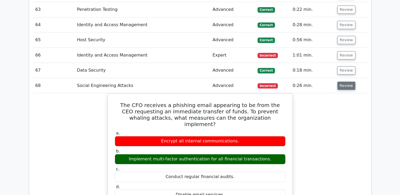
click at [344, 82] on button "Review" at bounding box center [347, 86] width 18 height 8
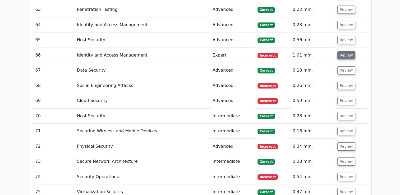
click at [347, 51] on button "Review" at bounding box center [347, 55] width 18 height 8
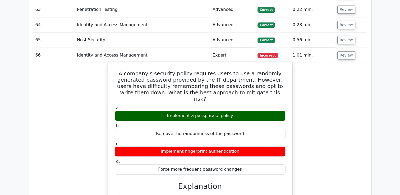
drag, startPoint x: 181, startPoint y: 84, endPoint x: 172, endPoint y: 84, distance: 9.0
click at [172, 111] on div "Implement a passphrase policy" at bounding box center [200, 116] width 171 height 10
drag, startPoint x: 172, startPoint y: 84, endPoint x: 237, endPoint y: 83, distance: 65.1
click at [237, 111] on div "Implement a passphrase policy" at bounding box center [200, 116] width 171 height 10
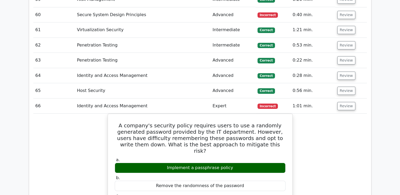
scroll to position [1720, 0]
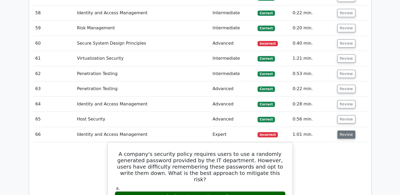
click at [342, 131] on button "Review" at bounding box center [347, 135] width 18 height 8
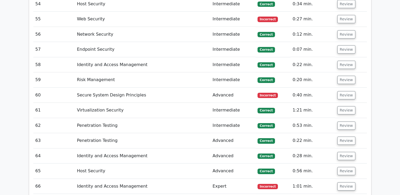
scroll to position [1667, 0]
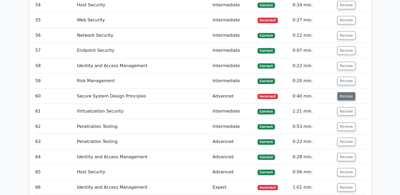
click at [344, 92] on button "Review" at bounding box center [347, 96] width 18 height 8
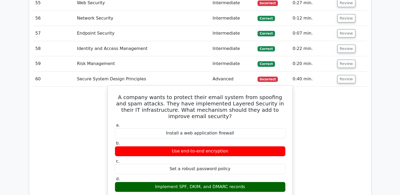
scroll to position [1693, 0]
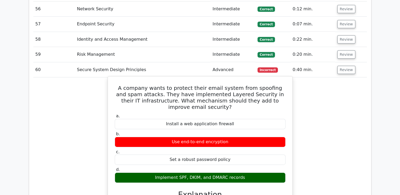
drag, startPoint x: 234, startPoint y: 152, endPoint x: 159, endPoint y: 153, distance: 74.4
click at [159, 173] on div "Implement SPF, DKIM, and DMARC records" at bounding box center [200, 178] width 171 height 10
copy div "Implement SPF, DKIM, and DMARC record"
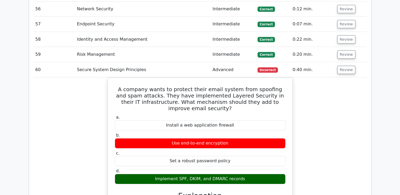
click at [304, 116] on div "A company wants to protect their email system from spoofing and spam attacks. T…" at bounding box center [200, 185] width 334 height 214
click at [349, 66] on button "Review" at bounding box center [347, 70] width 18 height 8
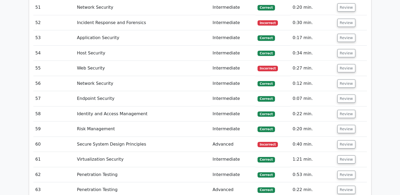
scroll to position [1588, 0]
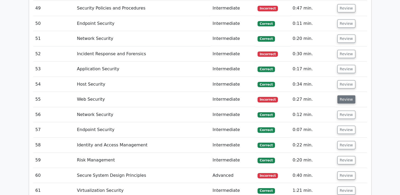
click at [343, 96] on button "Review" at bounding box center [347, 100] width 18 height 8
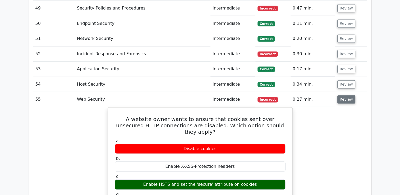
click at [341, 96] on button "Review" at bounding box center [347, 100] width 18 height 8
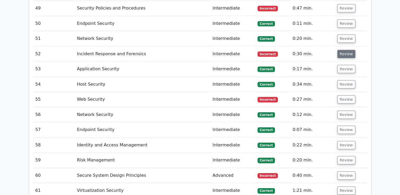
click at [342, 50] on button "Review" at bounding box center [347, 54] width 18 height 8
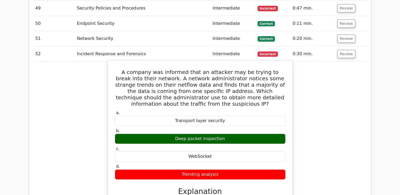
drag, startPoint x: 226, startPoint y: 117, endPoint x: 179, endPoint y: 119, distance: 47.4
click at [179, 134] on div "Deep packet inspection" at bounding box center [200, 139] width 171 height 10
copy div "Deep packet inspection"
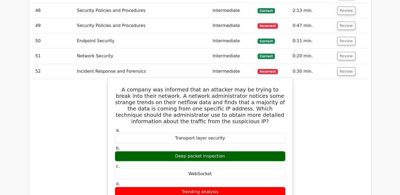
scroll to position [1561, 0]
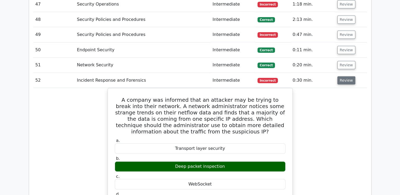
click at [341, 76] on button "Review" at bounding box center [347, 80] width 18 height 8
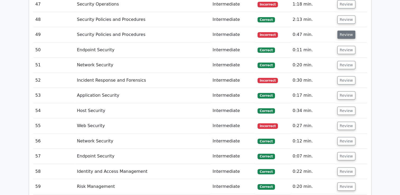
click at [343, 31] on button "Review" at bounding box center [347, 35] width 18 height 8
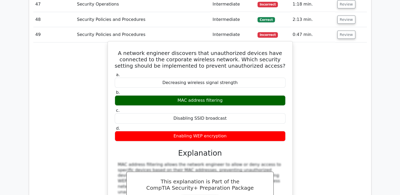
drag, startPoint x: 222, startPoint y: 75, endPoint x: 173, endPoint y: 77, distance: 49.2
click at [173, 96] on div "MAC address filtering" at bounding box center [200, 101] width 171 height 10
copy div "MAC address filtering"
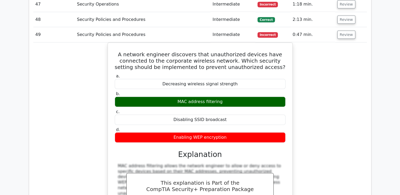
drag, startPoint x: 163, startPoint y: 29, endPoint x: 98, endPoint y: 66, distance: 74.5
drag, startPoint x: 98, startPoint y: 66, endPoint x: 71, endPoint y: 60, distance: 28.0
click at [71, 60] on div "A network engineer discovers that unauthorized devices have connected to the co…" at bounding box center [200, 147] width 334 height 208
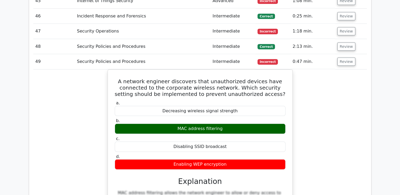
scroll to position [1508, 0]
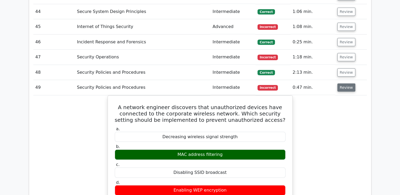
drag, startPoint x: 340, startPoint y: 65, endPoint x: 337, endPoint y: 61, distance: 5.0
click at [340, 84] on button "Review" at bounding box center [347, 88] width 18 height 8
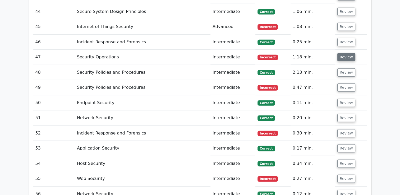
click at [344, 53] on button "Review" at bounding box center [347, 57] width 18 height 8
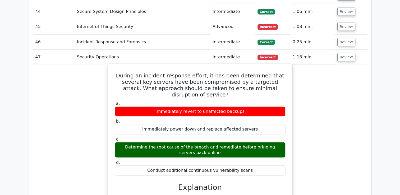
drag, startPoint x: 170, startPoint y: 119, endPoint x: 114, endPoint y: 147, distance: 62.7
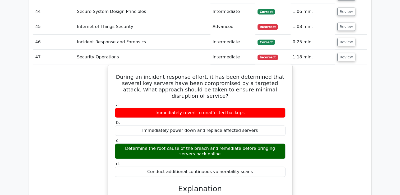
drag, startPoint x: 114, startPoint y: 147, endPoint x: 42, endPoint y: 126, distance: 74.5
click at [42, 126] on div "During an incident response effort, it has been determined that several key ser…" at bounding box center [200, 156] width 334 height 183
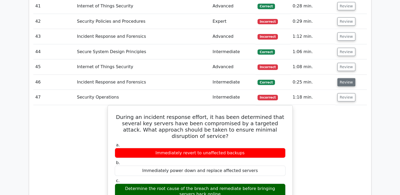
scroll to position [1455, 0]
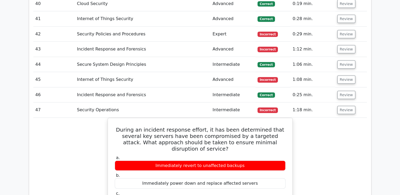
click at [344, 103] on td "Review" at bounding box center [351, 110] width 32 height 15
click at [341, 106] on button "Review" at bounding box center [347, 110] width 18 height 8
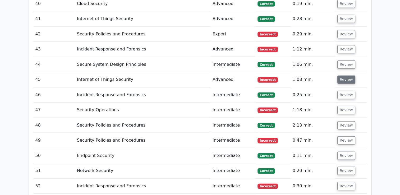
click at [346, 76] on button "Review" at bounding box center [347, 80] width 18 height 8
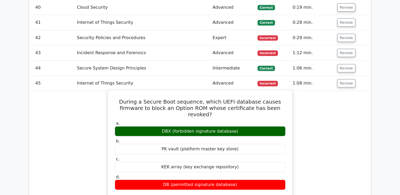
scroll to position [1429, 0]
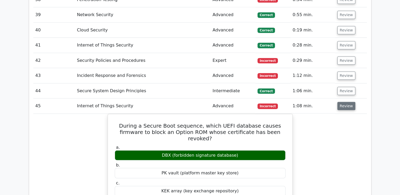
drag, startPoint x: 342, startPoint y: 84, endPoint x: 340, endPoint y: 79, distance: 5.9
click at [342, 102] on button "Review" at bounding box center [347, 106] width 18 height 8
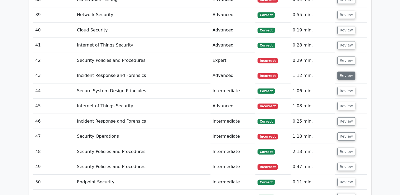
click at [340, 72] on button "Review" at bounding box center [347, 76] width 18 height 8
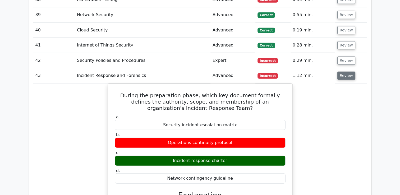
click at [340, 72] on button "Review" at bounding box center [347, 76] width 18 height 8
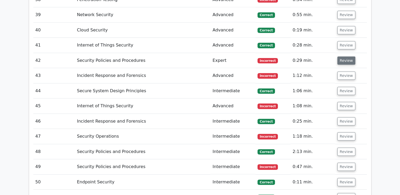
click at [344, 57] on button "Review" at bounding box center [347, 61] width 18 height 8
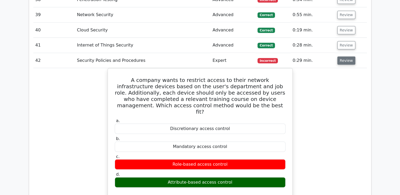
click at [344, 57] on button "Review" at bounding box center [347, 61] width 18 height 8
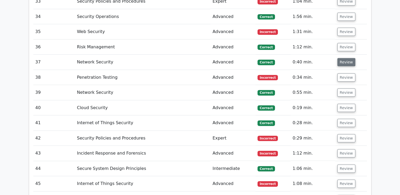
scroll to position [1349, 0]
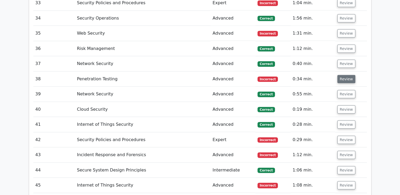
click at [339, 75] on button "Review" at bounding box center [347, 79] width 18 height 8
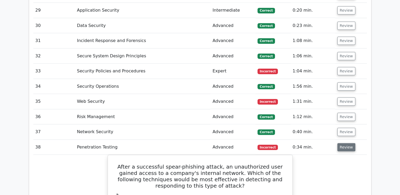
scroll to position [1270, 0]
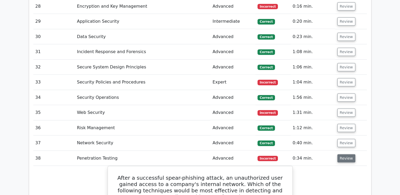
click at [345, 155] on button "Review" at bounding box center [347, 159] width 18 height 8
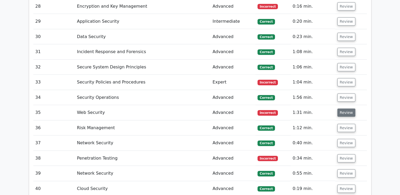
click at [343, 109] on button "Review" at bounding box center [347, 113] width 18 height 8
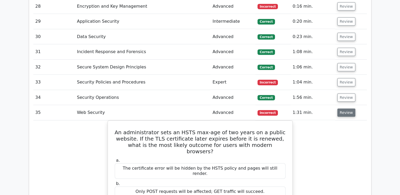
click at [343, 109] on button "Review" at bounding box center [347, 113] width 18 height 8
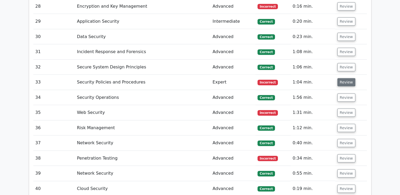
click at [345, 78] on button "Review" at bounding box center [347, 82] width 18 height 8
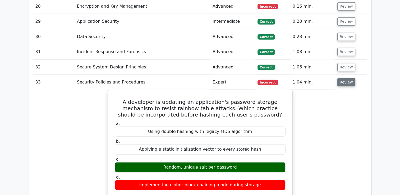
click at [344, 78] on button "Review" at bounding box center [347, 82] width 18 height 8
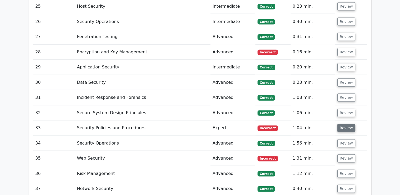
scroll to position [1217, 0]
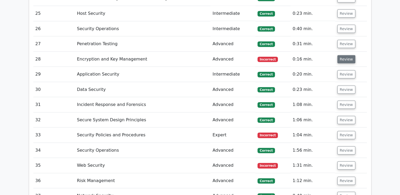
click at [343, 55] on button "Review" at bounding box center [347, 59] width 18 height 8
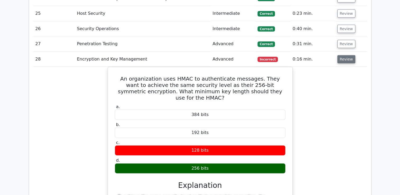
click at [344, 55] on button "Review" at bounding box center [347, 59] width 18 height 8
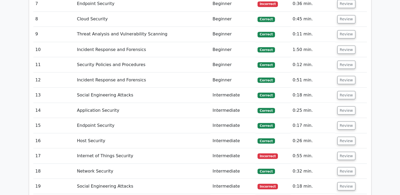
scroll to position [953, 0]
